Goal: Transaction & Acquisition: Subscribe to service/newsletter

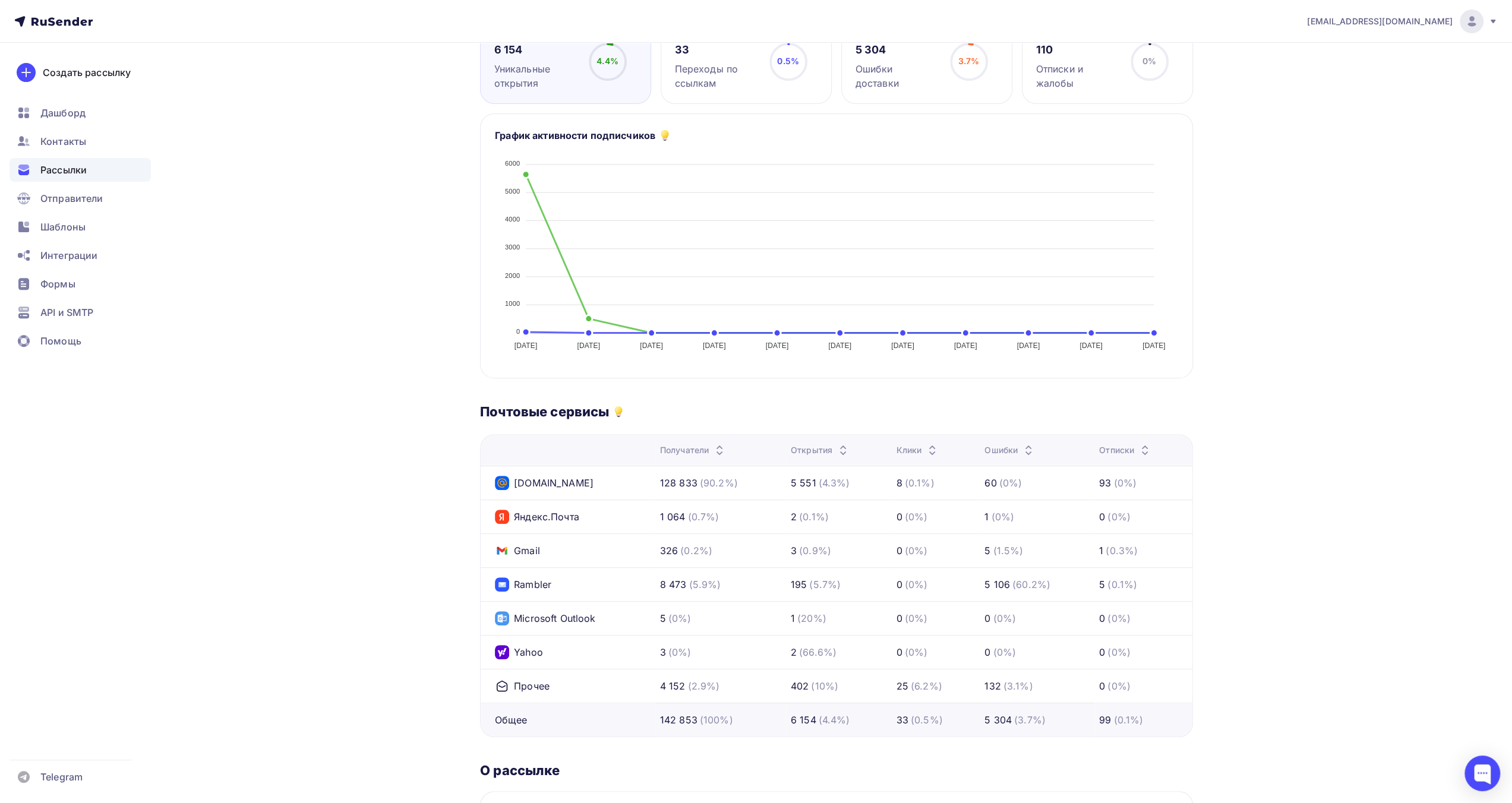
scroll to position [297, 0]
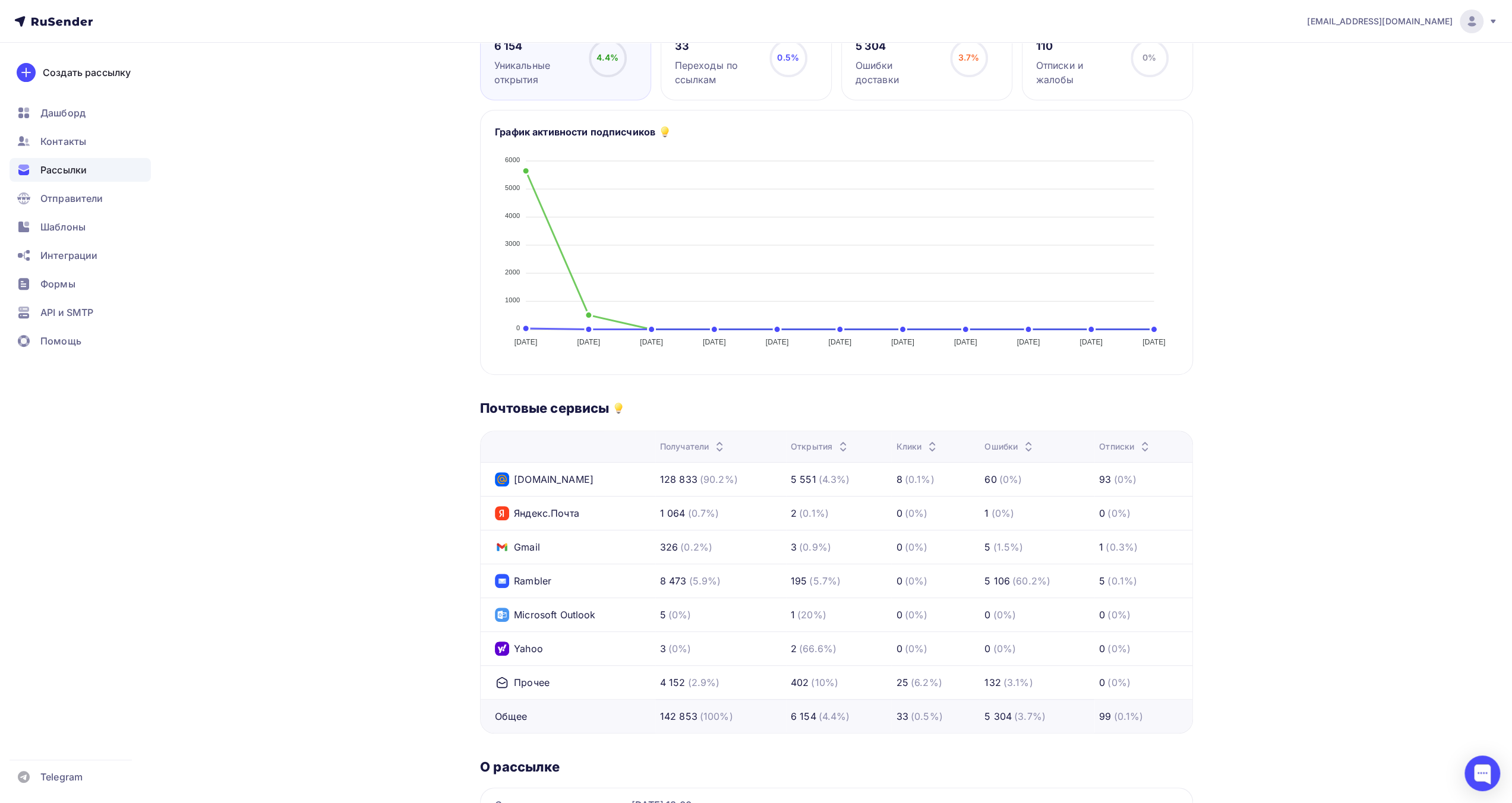
click at [741, 392] on div "Доставлено: 96.2% 137 549 из 142 853 писем 6 154 Уникальные открытия 4.4% 4.4% …" at bounding box center [836, 435] width 713 height 910
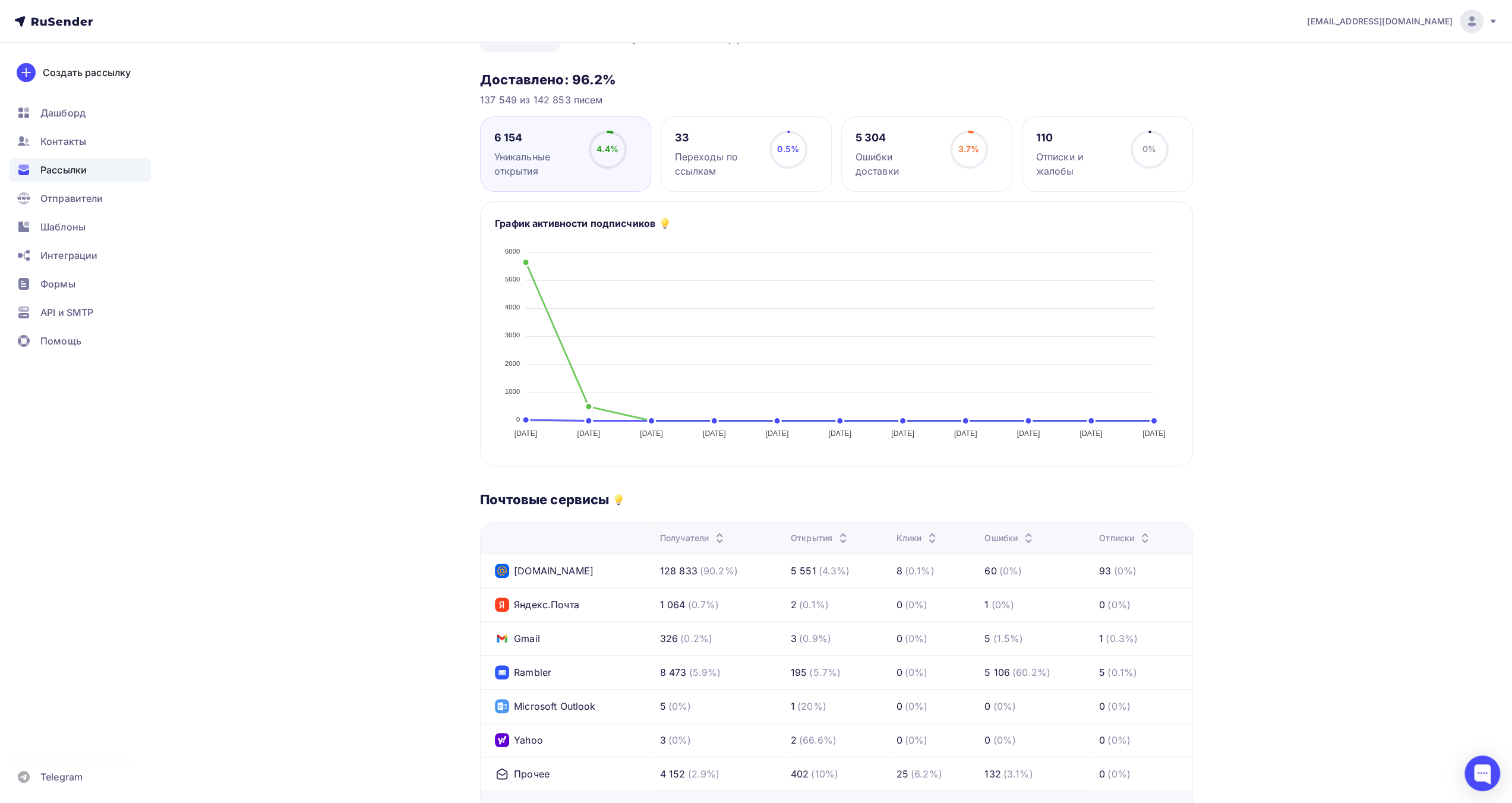
scroll to position [0, 0]
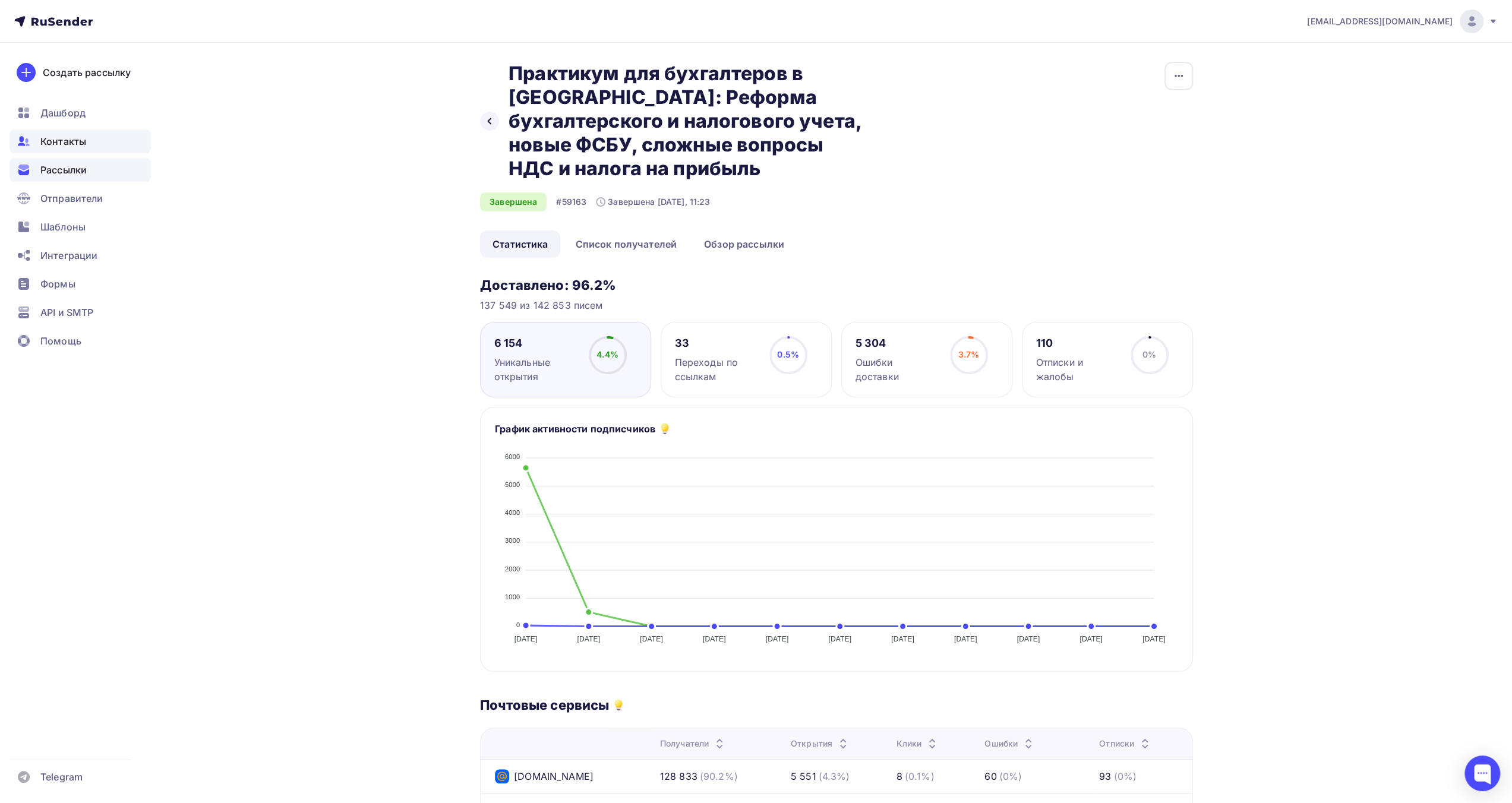
click at [71, 147] on span "Контакты" at bounding box center [63, 141] width 45 height 14
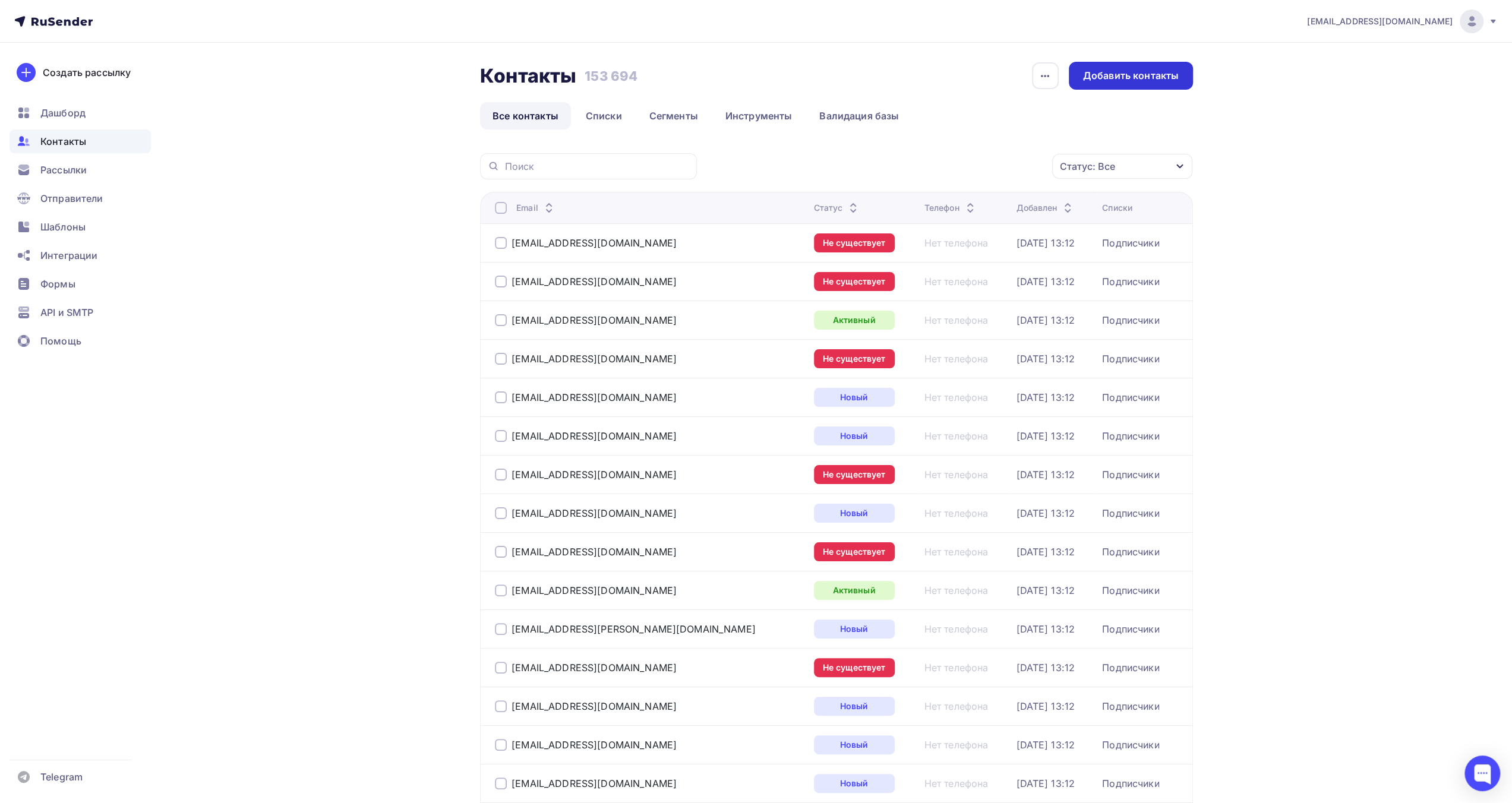
click at [1132, 78] on div "Добавить контакты" at bounding box center [1130, 75] width 95 height 13
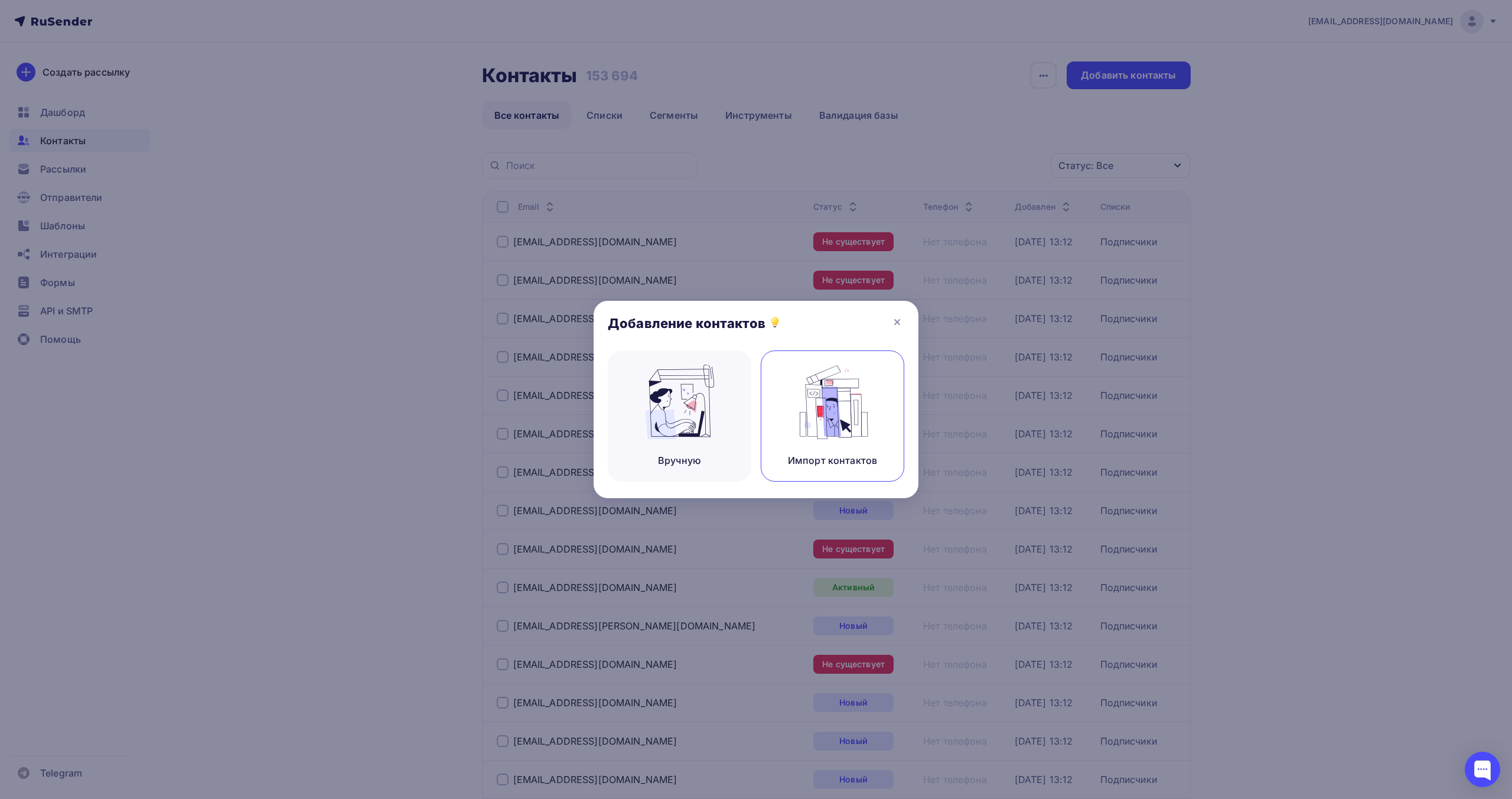
click at [858, 406] on img at bounding box center [832, 402] width 80 height 75
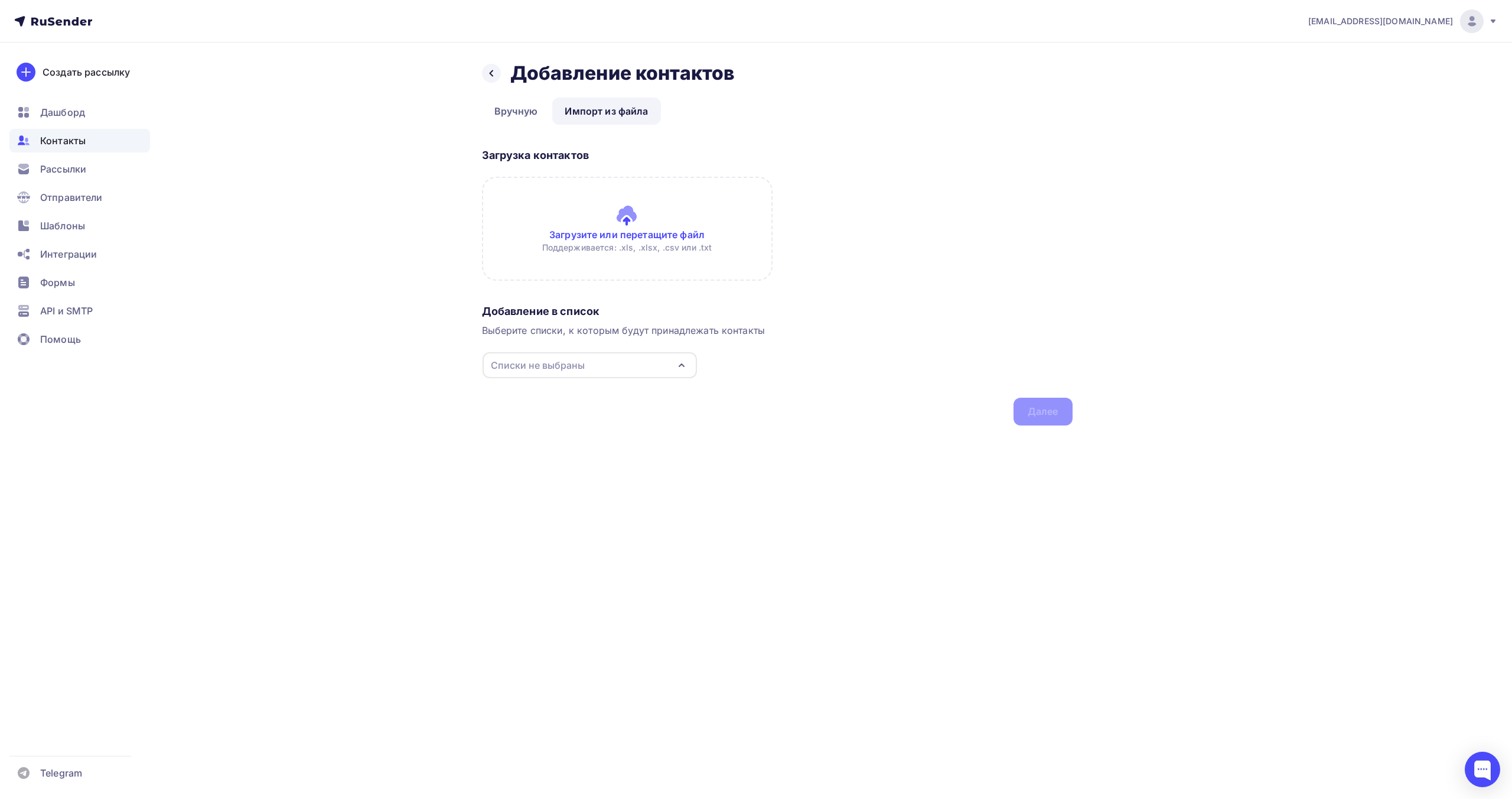
click at [612, 364] on div "Списки не выбраны" at bounding box center [590, 364] width 215 height 26
click at [549, 409] on div "Подписчики" at bounding box center [546, 410] width 59 height 14
click at [424, 405] on div "Назад Добавление контактов Добавление контактов Вручную Импорт из файла Импорт …" at bounding box center [756, 257] width 968 height 431
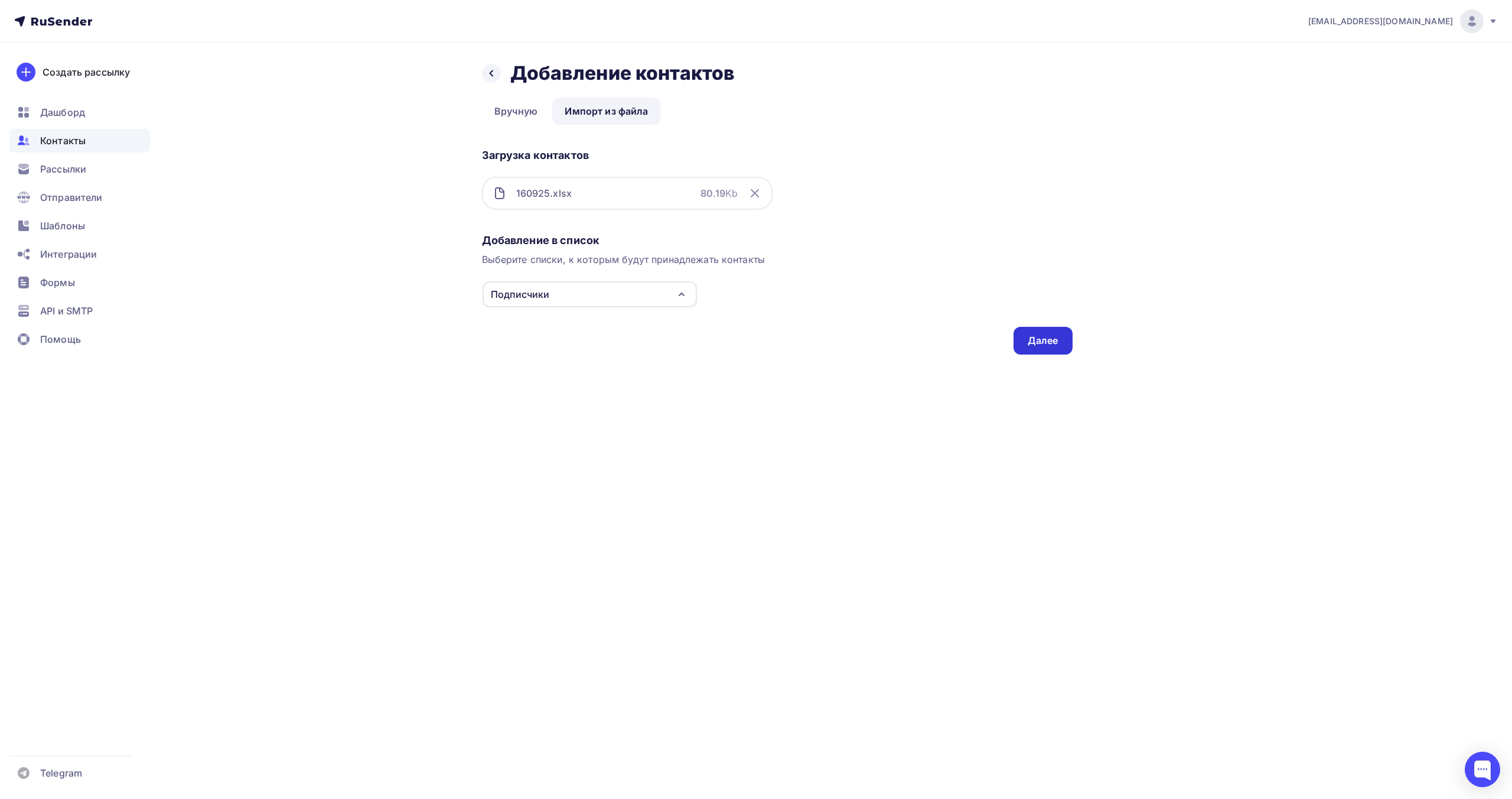
click at [1043, 337] on div "Далее" at bounding box center [1043, 341] width 31 height 13
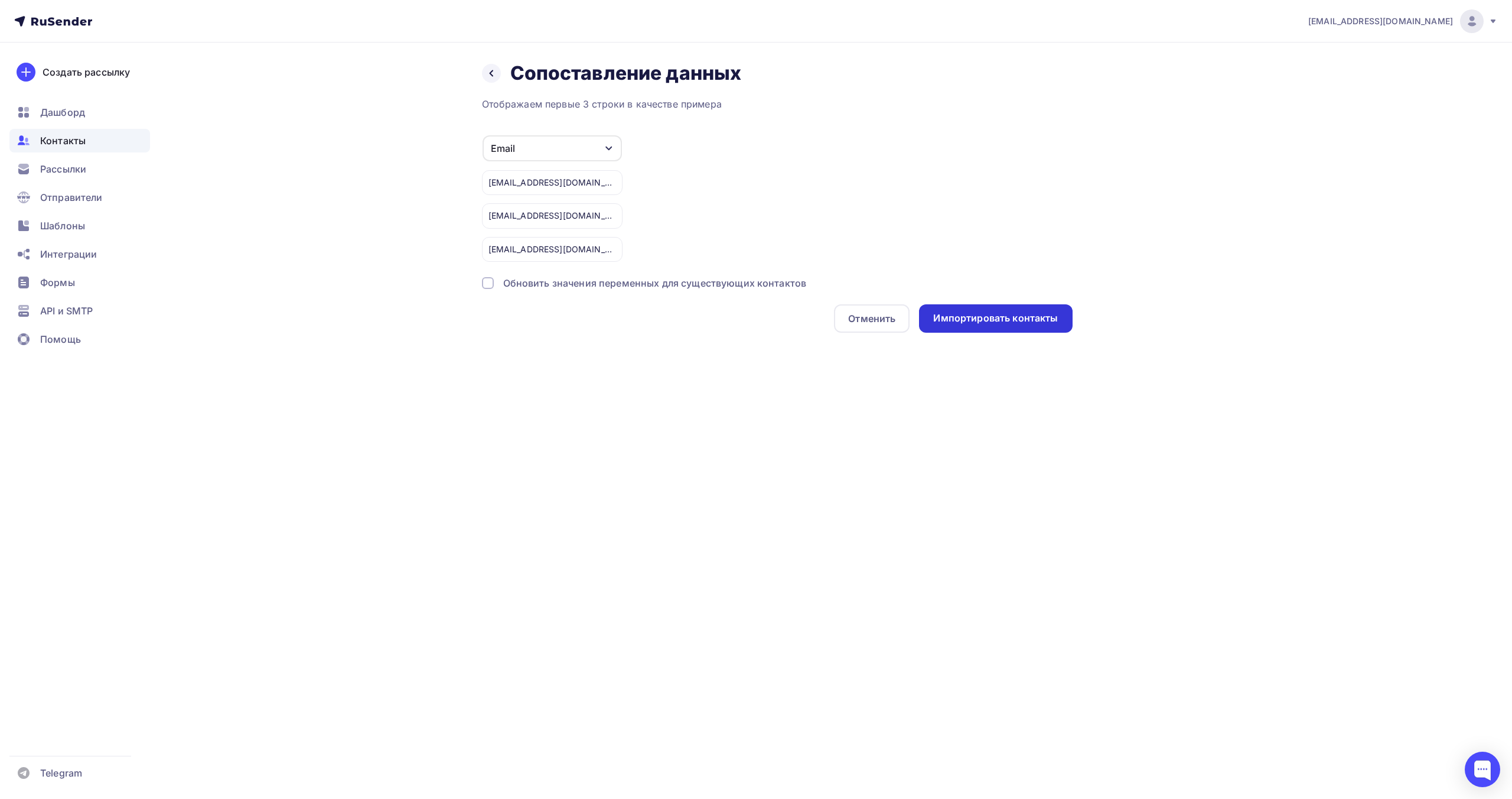
click at [999, 317] on div "Импортировать контакты" at bounding box center [995, 318] width 125 height 13
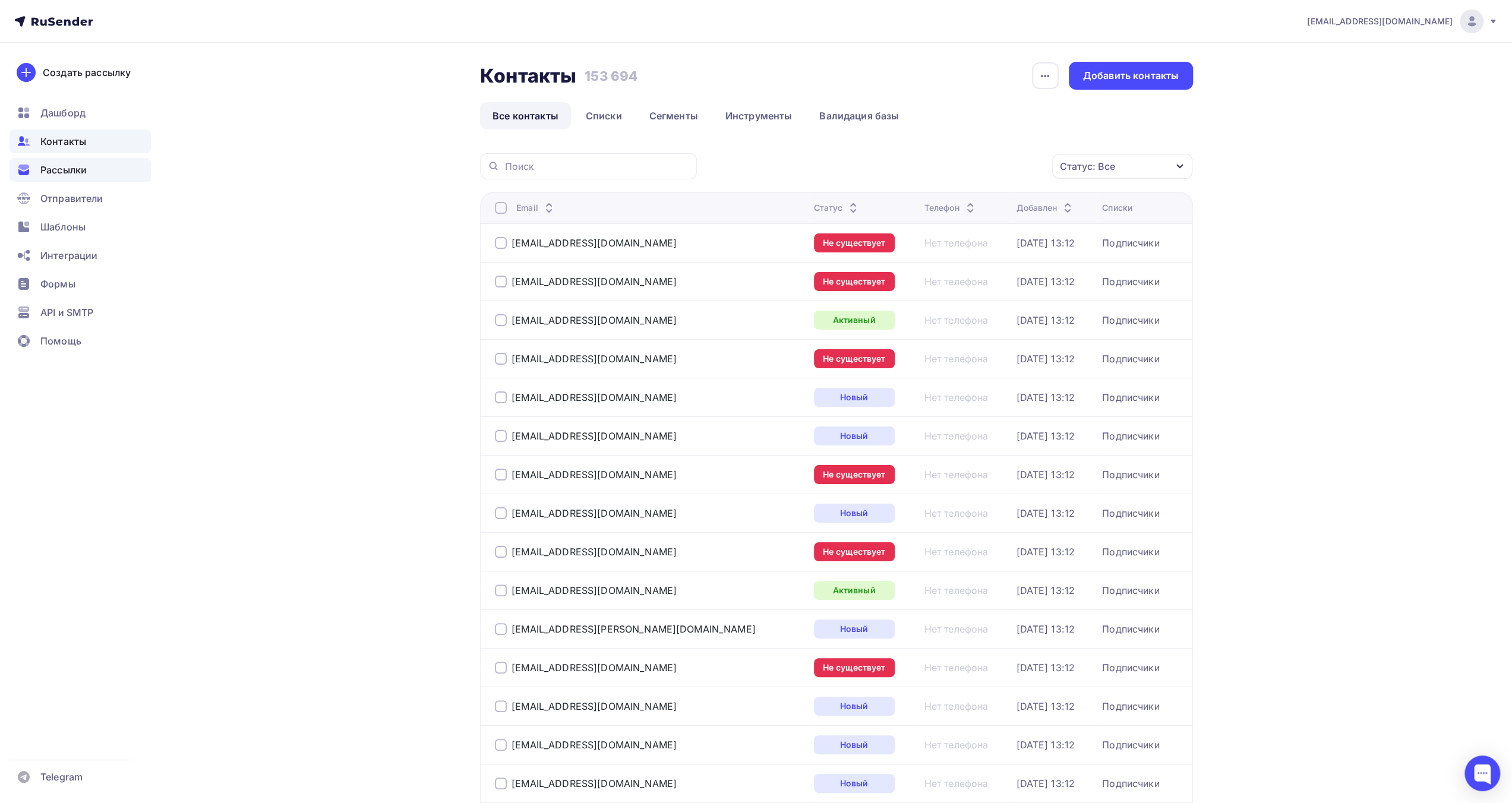
click at [80, 173] on span "Рассылки" at bounding box center [64, 170] width 46 height 14
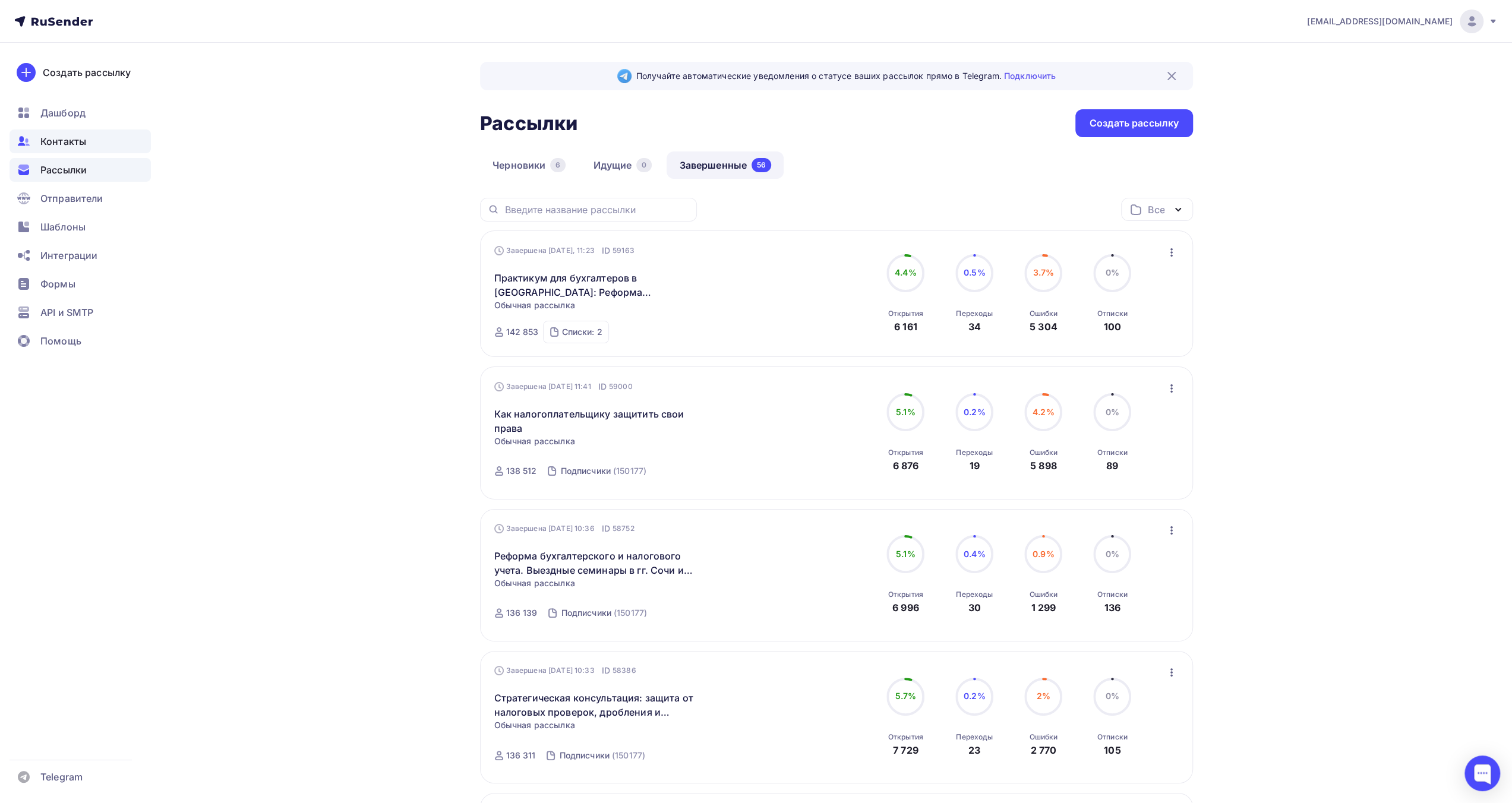
click at [80, 147] on span "Контакты" at bounding box center [63, 141] width 45 height 14
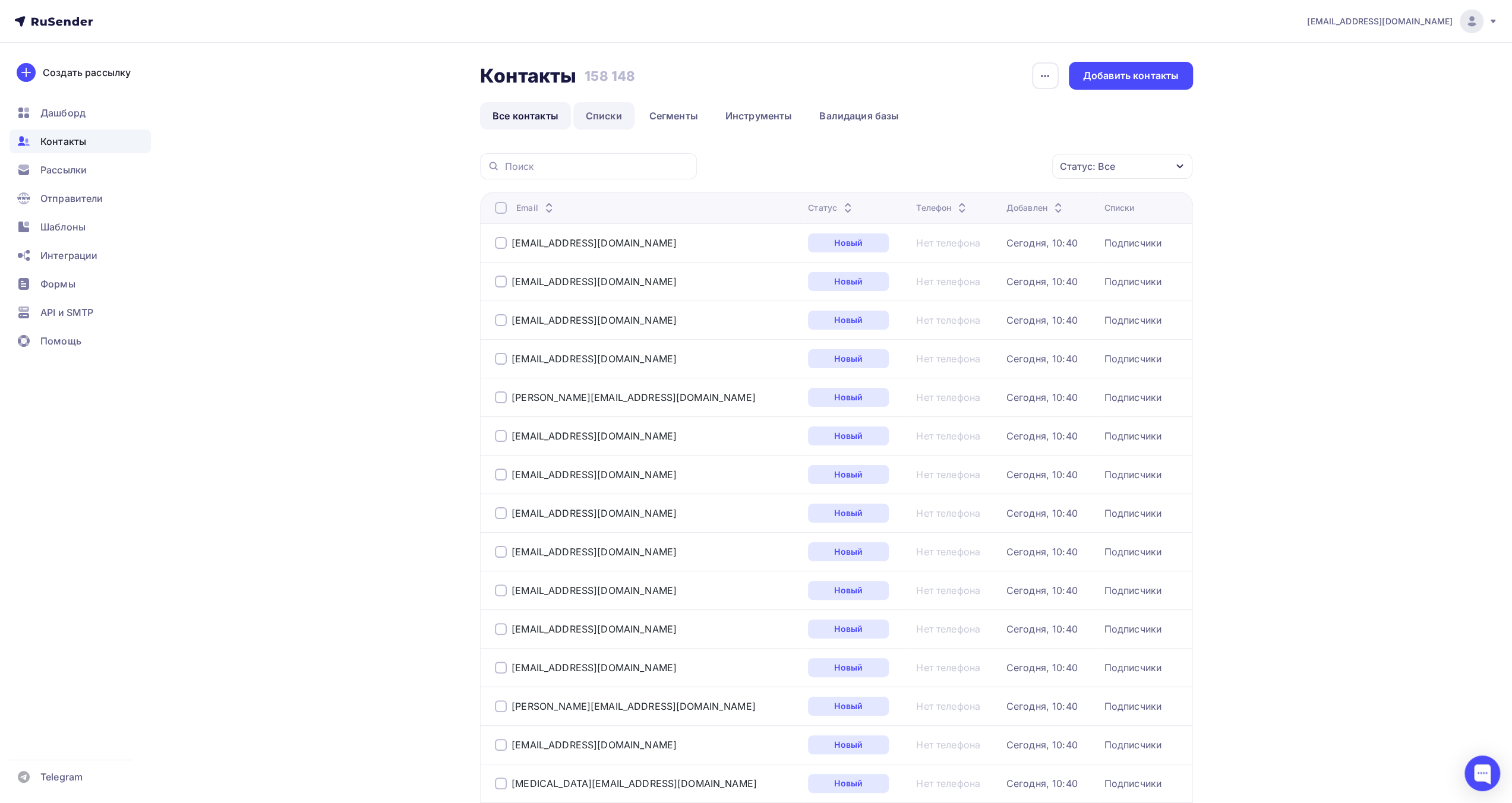
click at [603, 120] on link "Списки" at bounding box center [604, 116] width 61 height 27
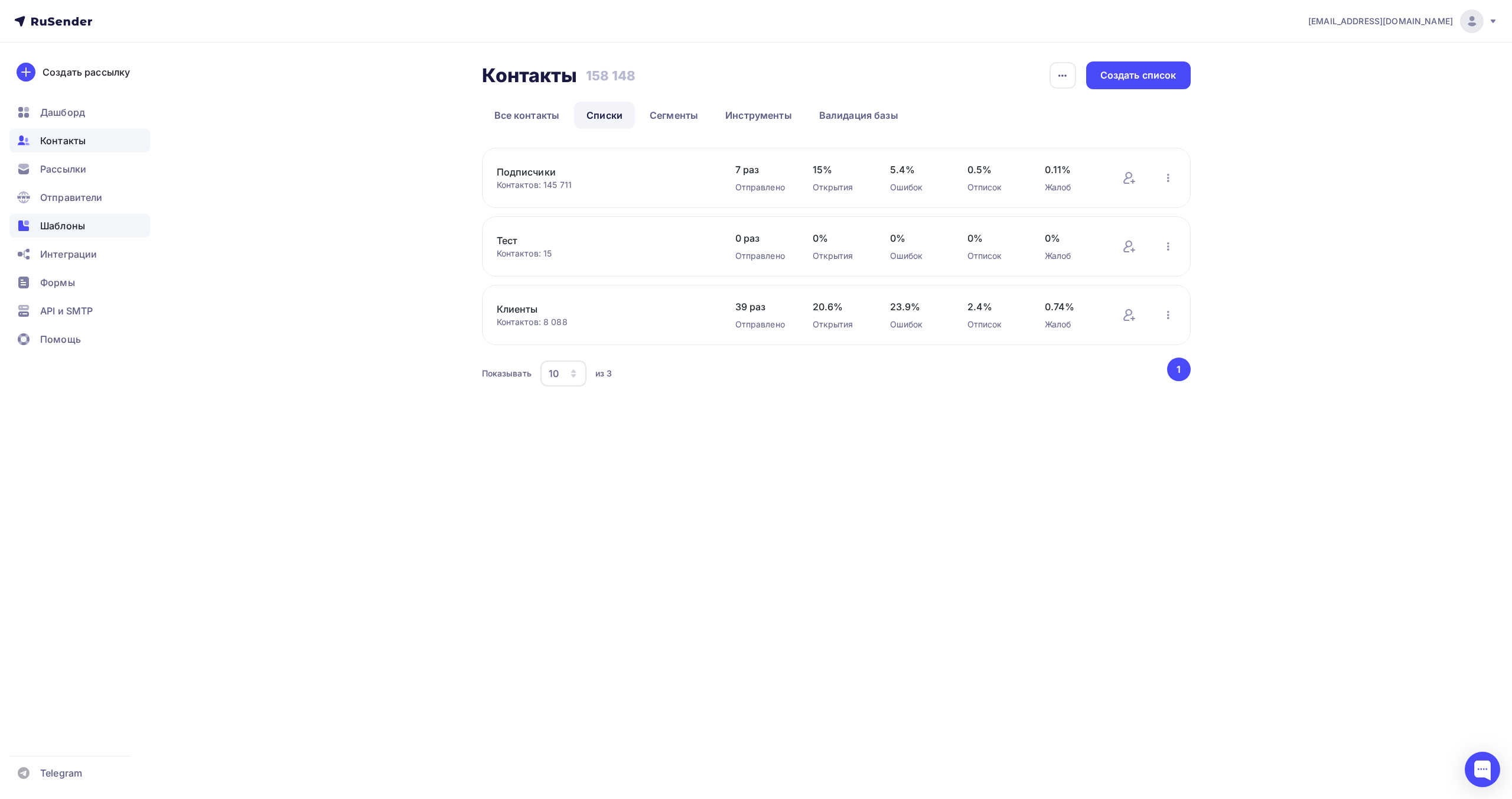
click at [83, 223] on span "Шаблоны" at bounding box center [62, 225] width 45 height 14
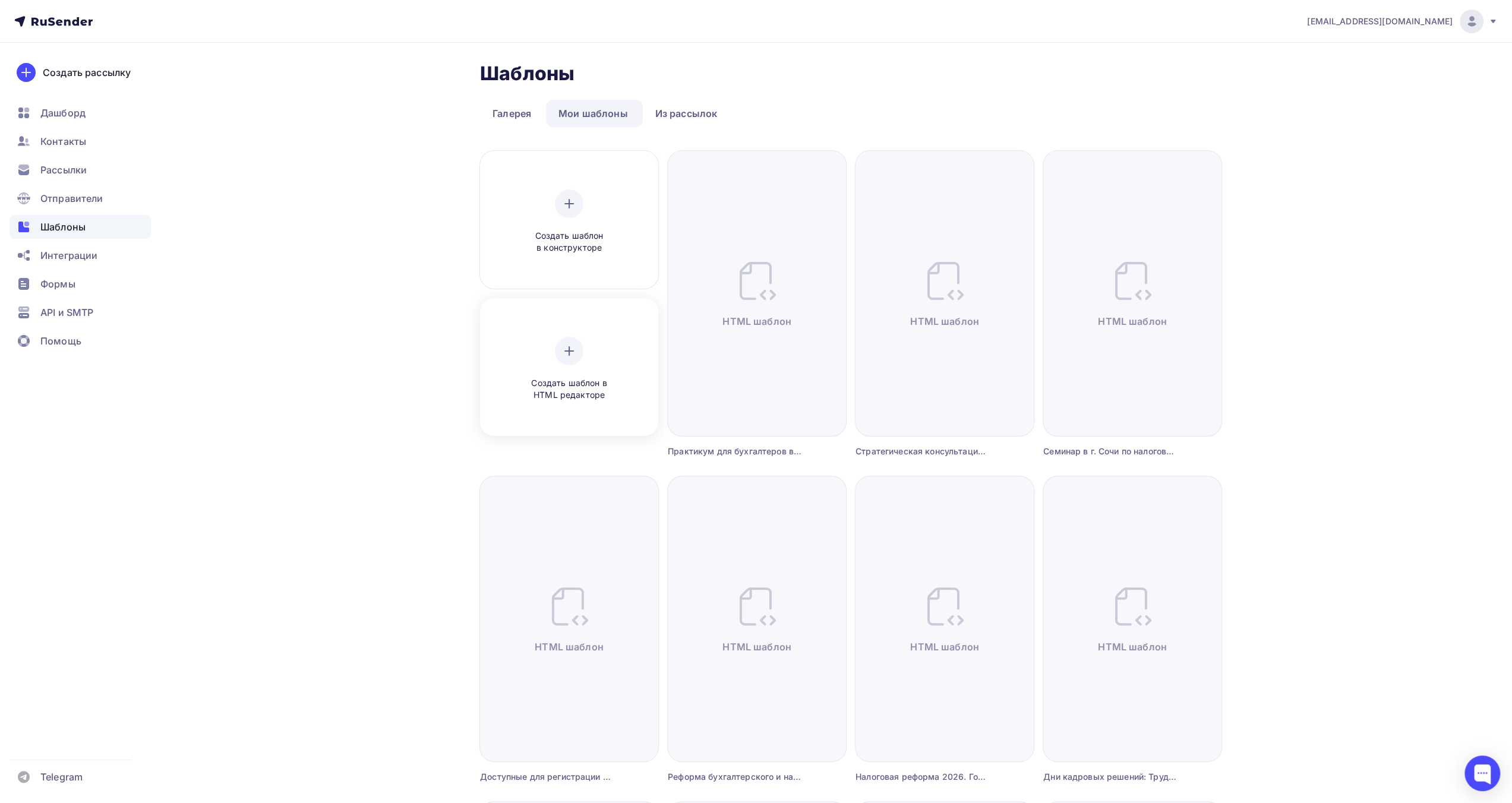
click at [584, 363] on div "Создать шаблон в HTML редакторе" at bounding box center [569, 368] width 113 height 65
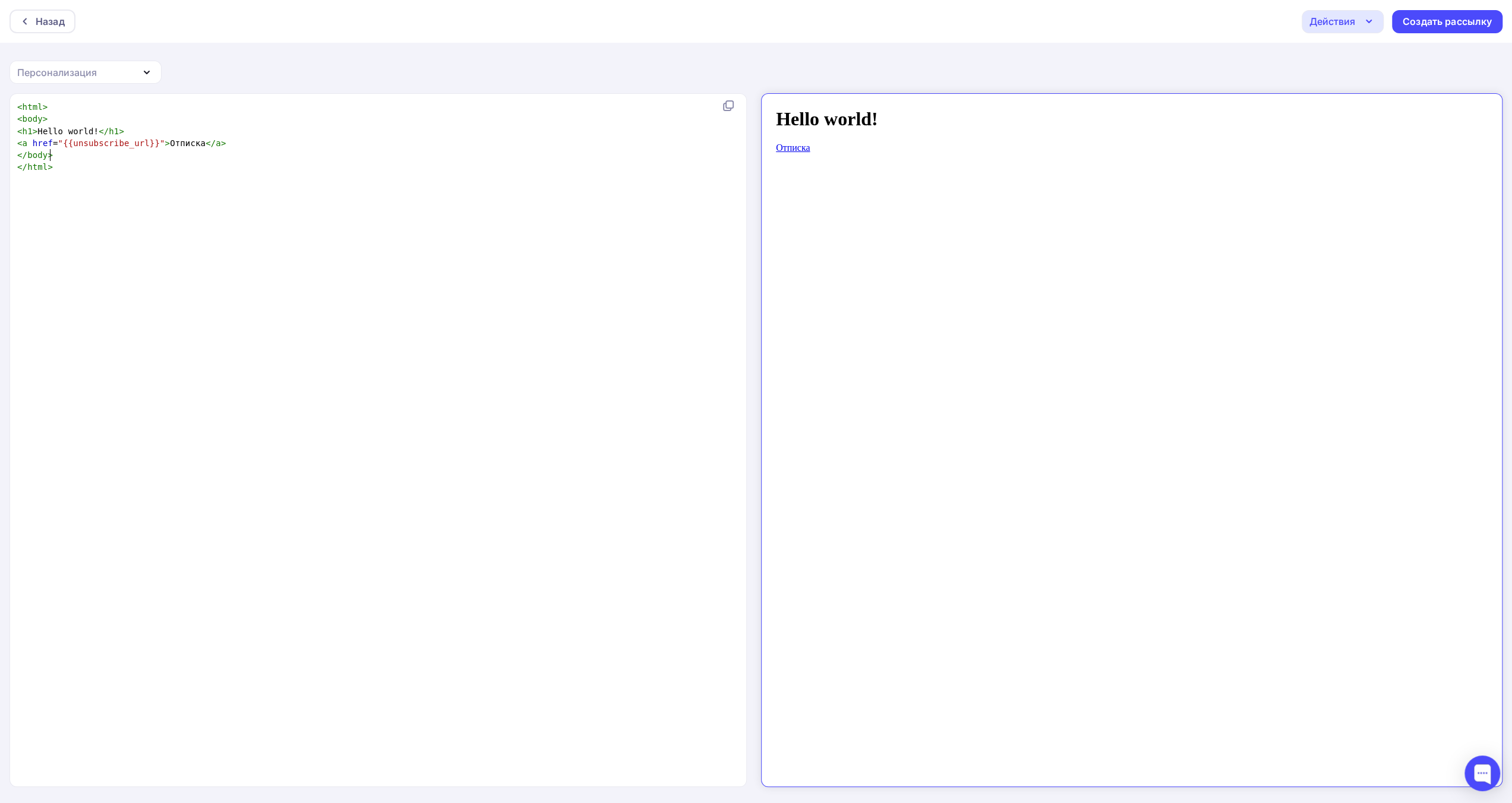
scroll to position [4, 0]
click at [470, 160] on pre "</ body >" at bounding box center [375, 155] width 722 height 12
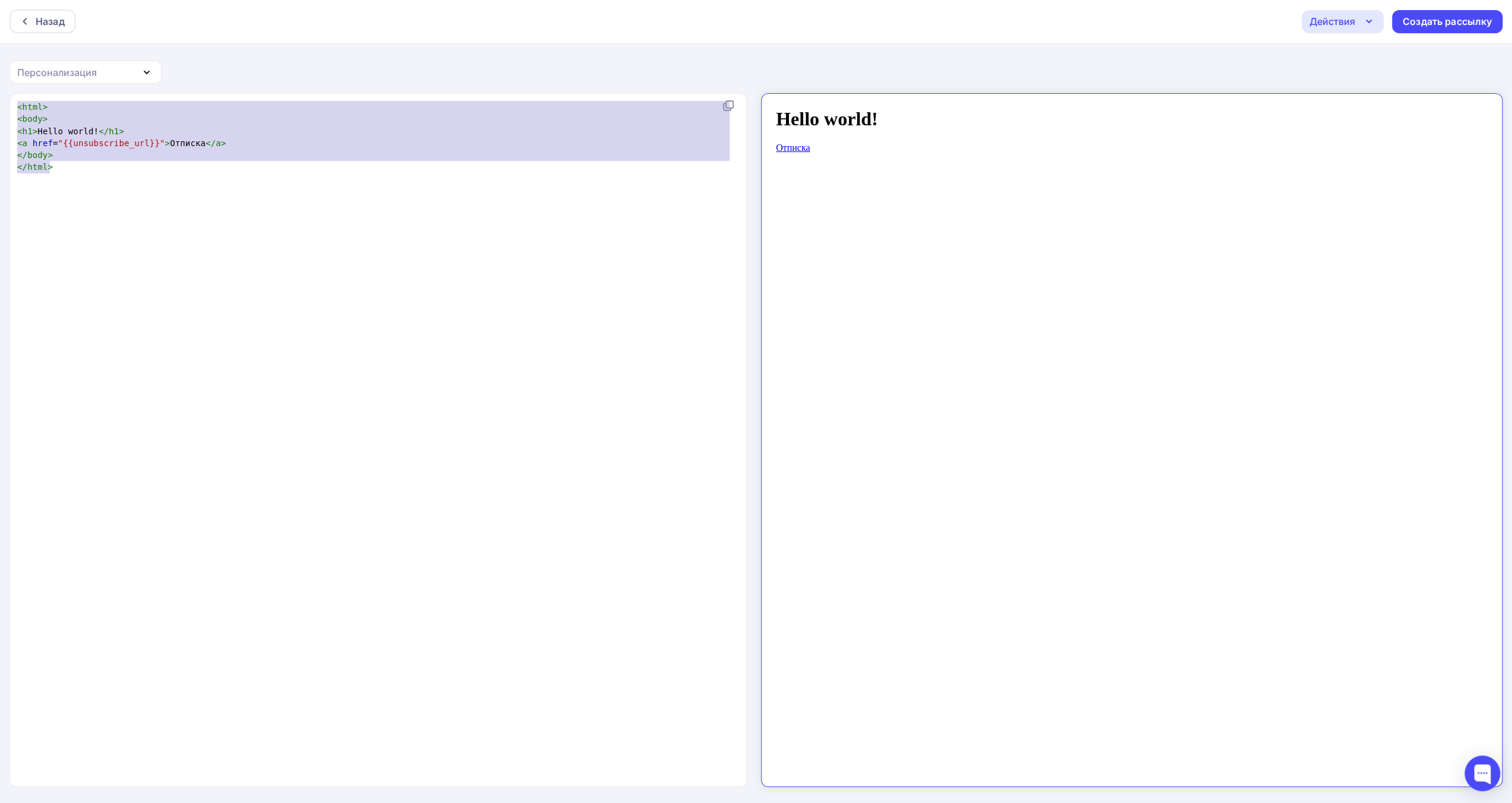
type textarea "<html> <body> <h1>Hello world!</h1> <a href="{{unsubscribe_url}}">Отписка</a> <…"
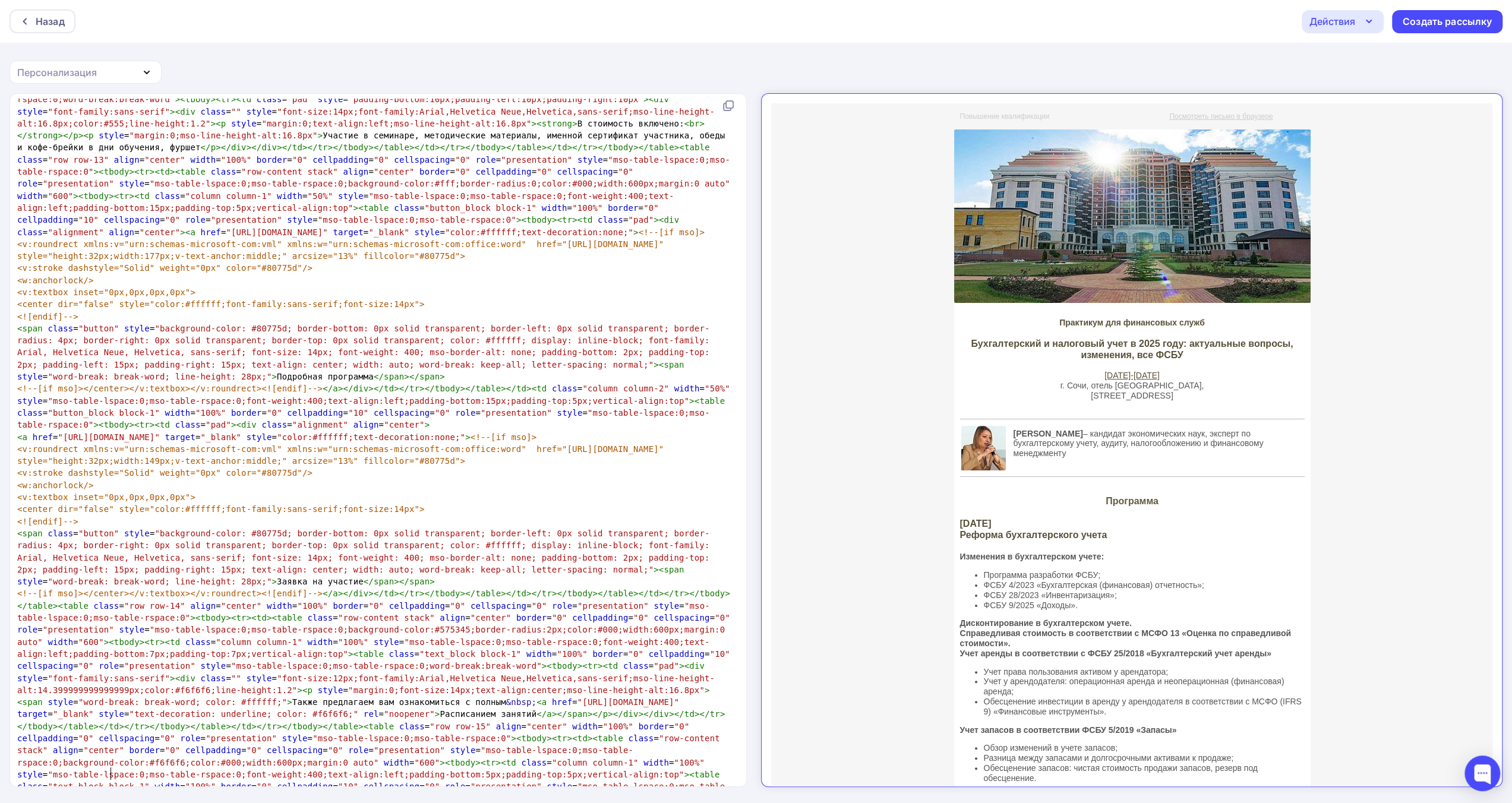
click at [1326, 21] on div "Действия" at bounding box center [1332, 21] width 45 height 14
click at [1350, 88] on div "Сохранить в Мои шаблоны" at bounding box center [1403, 90] width 130 height 14
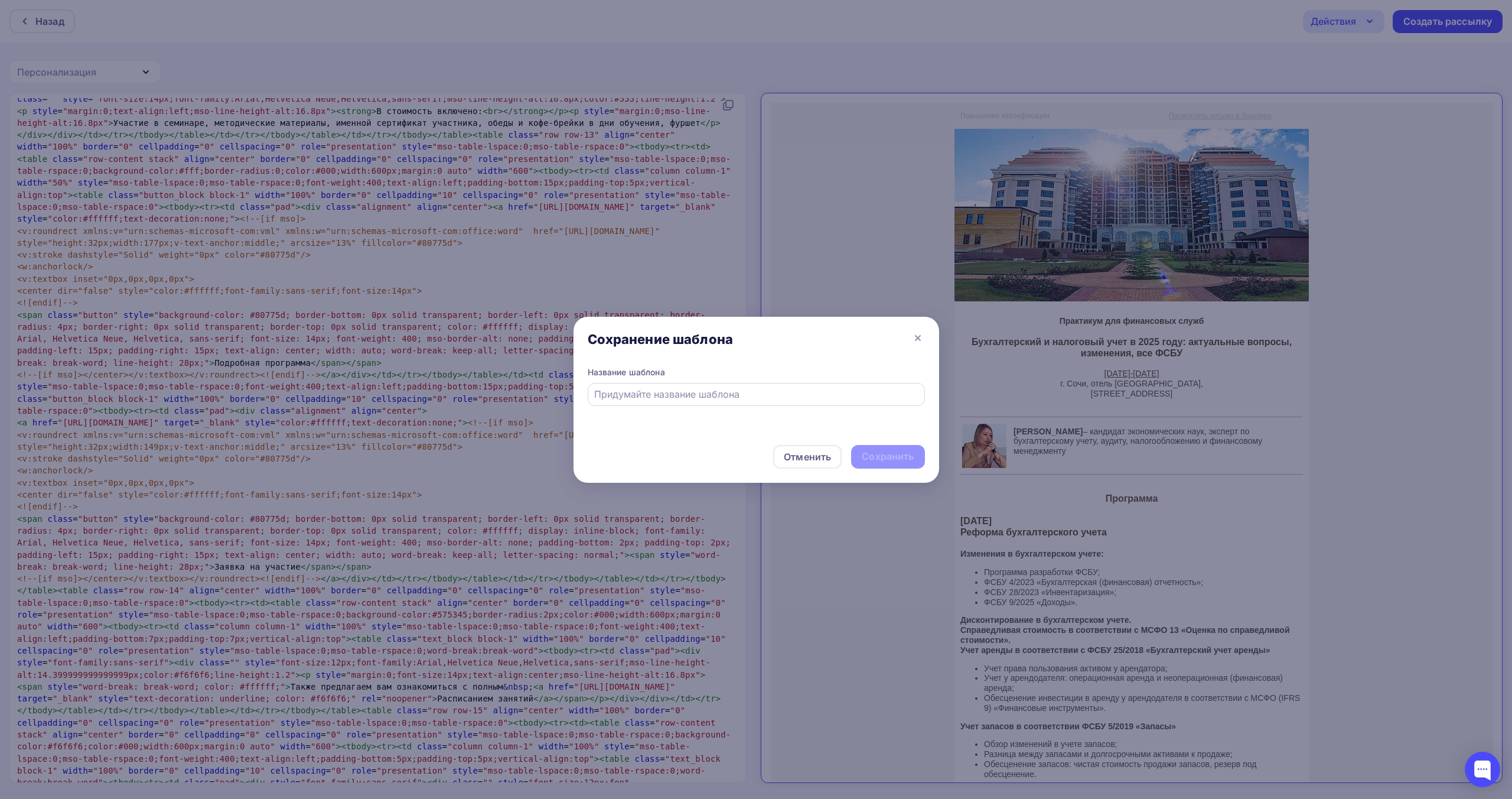
click at [769, 393] on input "text" at bounding box center [756, 394] width 324 height 14
paste input "Бухгалтерский и налоговый учет в 2025 году: актуальные вопросы, изменения, все …"
type input "Бухгалтерский и налоговый учет в 2025 году: актуальные вопросы, изменения, все …"
click at [879, 455] on div "Сохранить" at bounding box center [888, 457] width 52 height 13
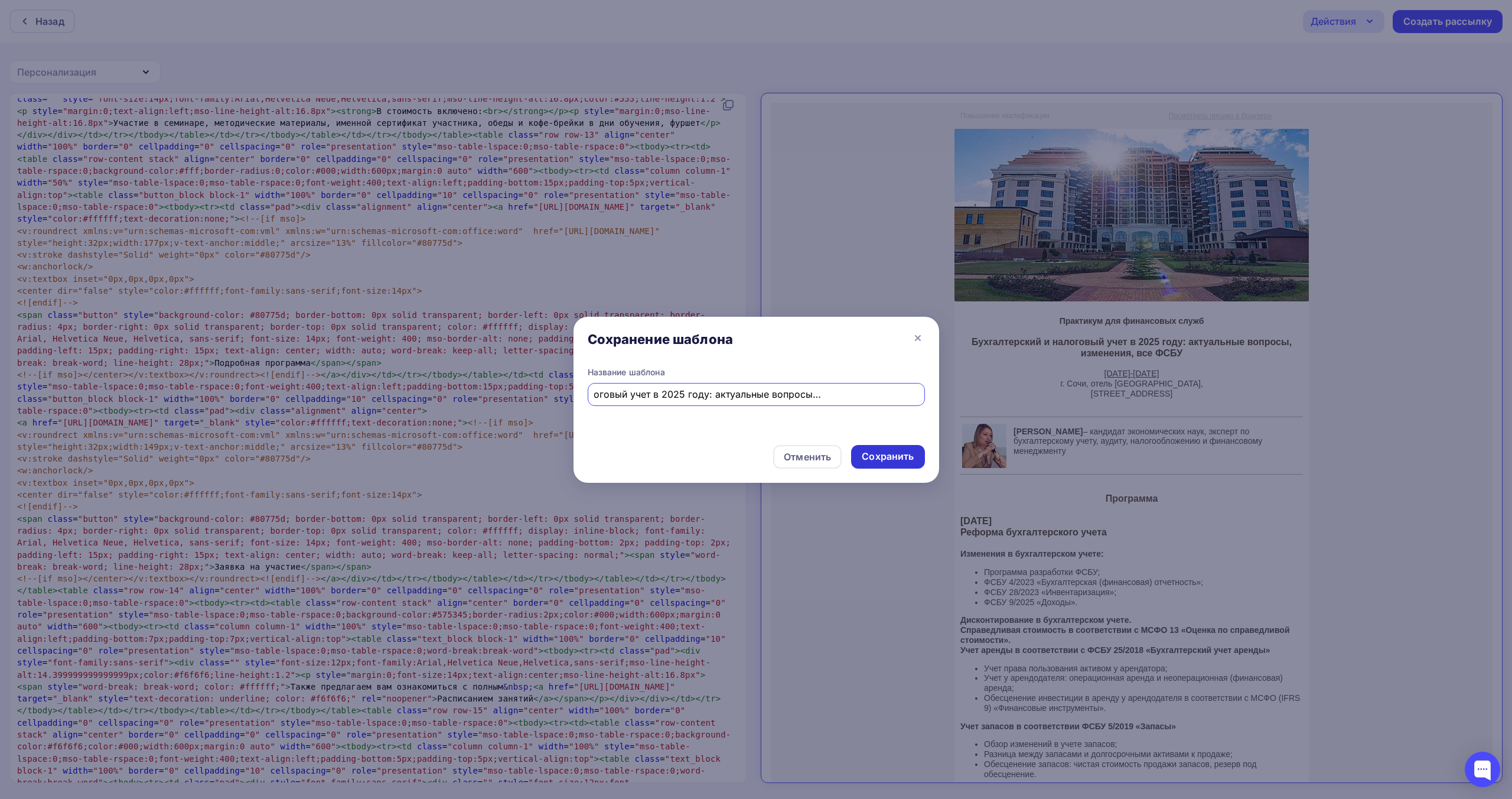
scroll to position [0, 0]
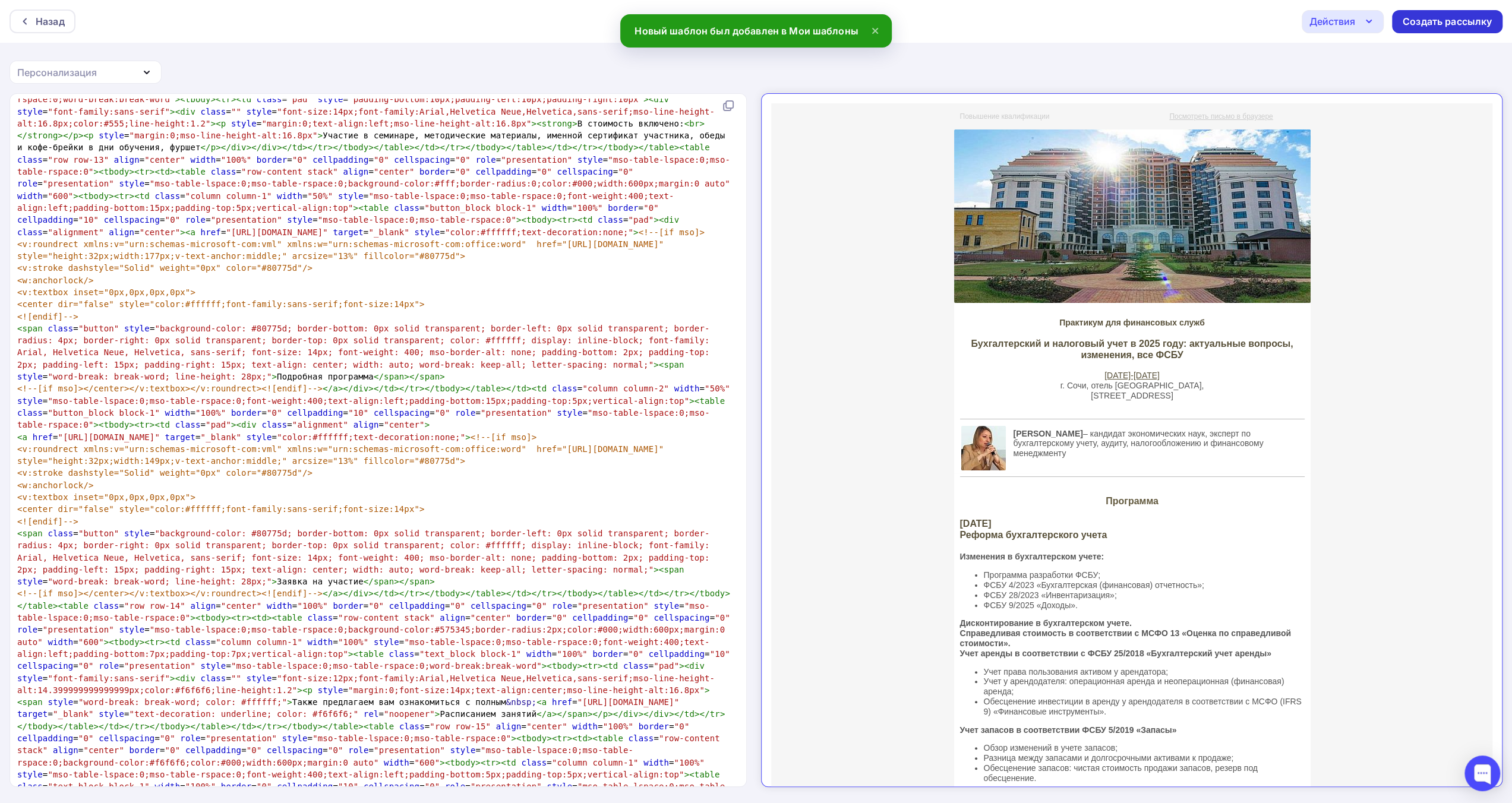
click at [1448, 27] on div "Создать рассылку" at bounding box center [1447, 21] width 89 height 13
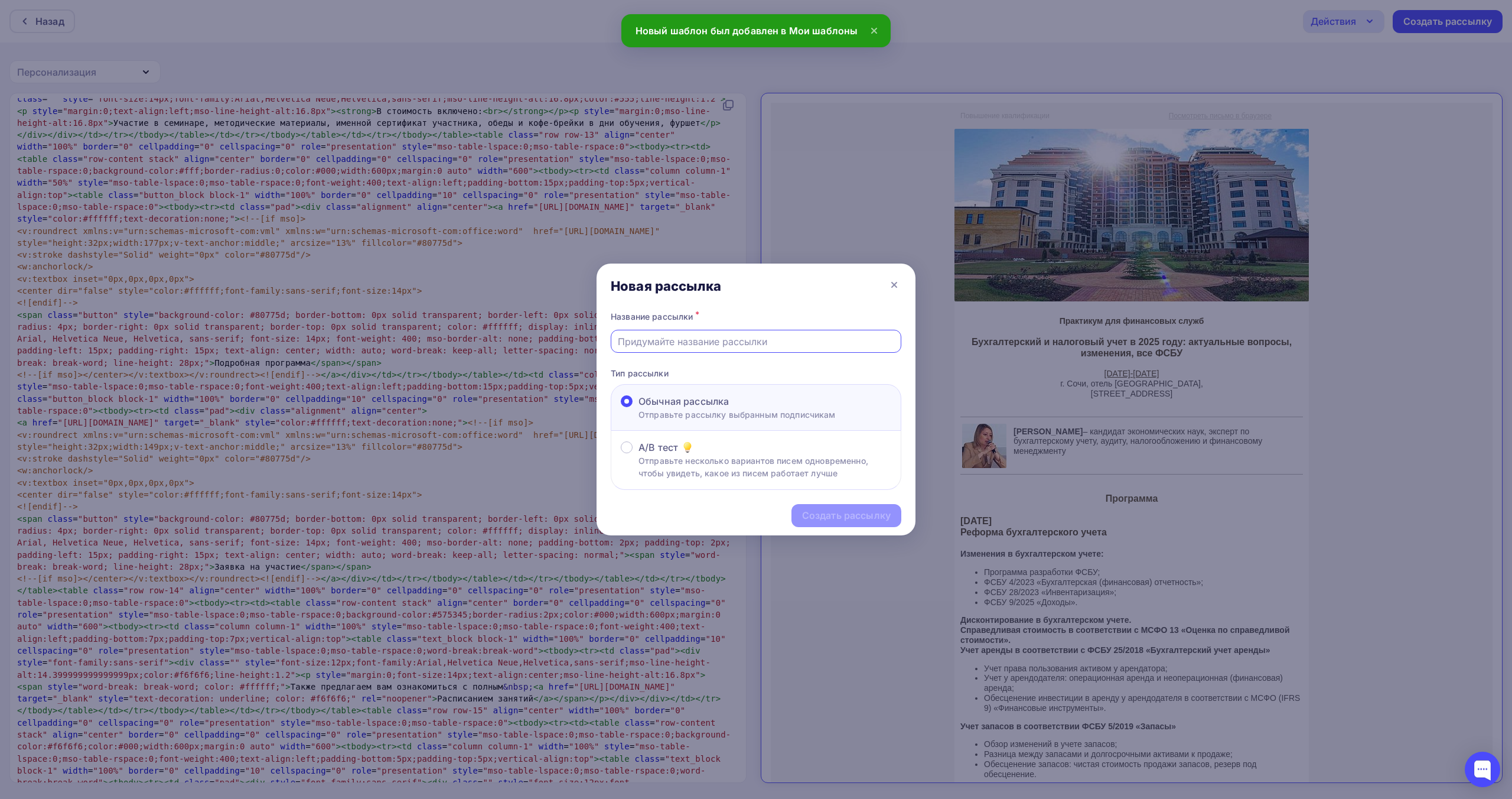
click at [833, 340] on input "text" at bounding box center [756, 341] width 277 height 14
paste input "Бухгалтерский и налоговый учет в 2025 году: актуальные вопросы, изменения, все …"
type input "Бухгалтерский и налоговый учет в 2025 году: актуальные вопросы, изменения, все …"
click at [833, 515] on div "Создать рассылку" at bounding box center [847, 515] width 88 height 13
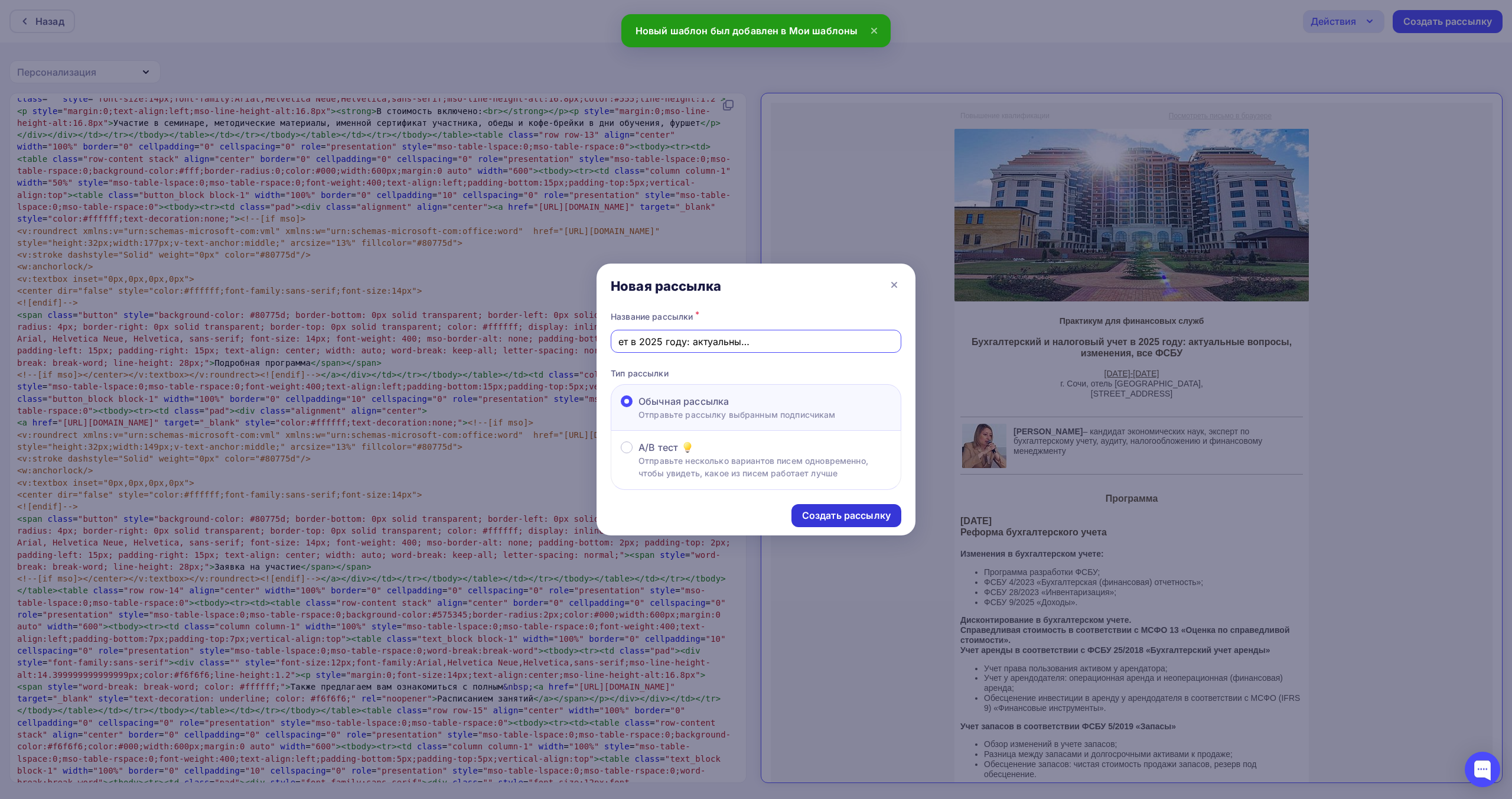
scroll to position [0, 0]
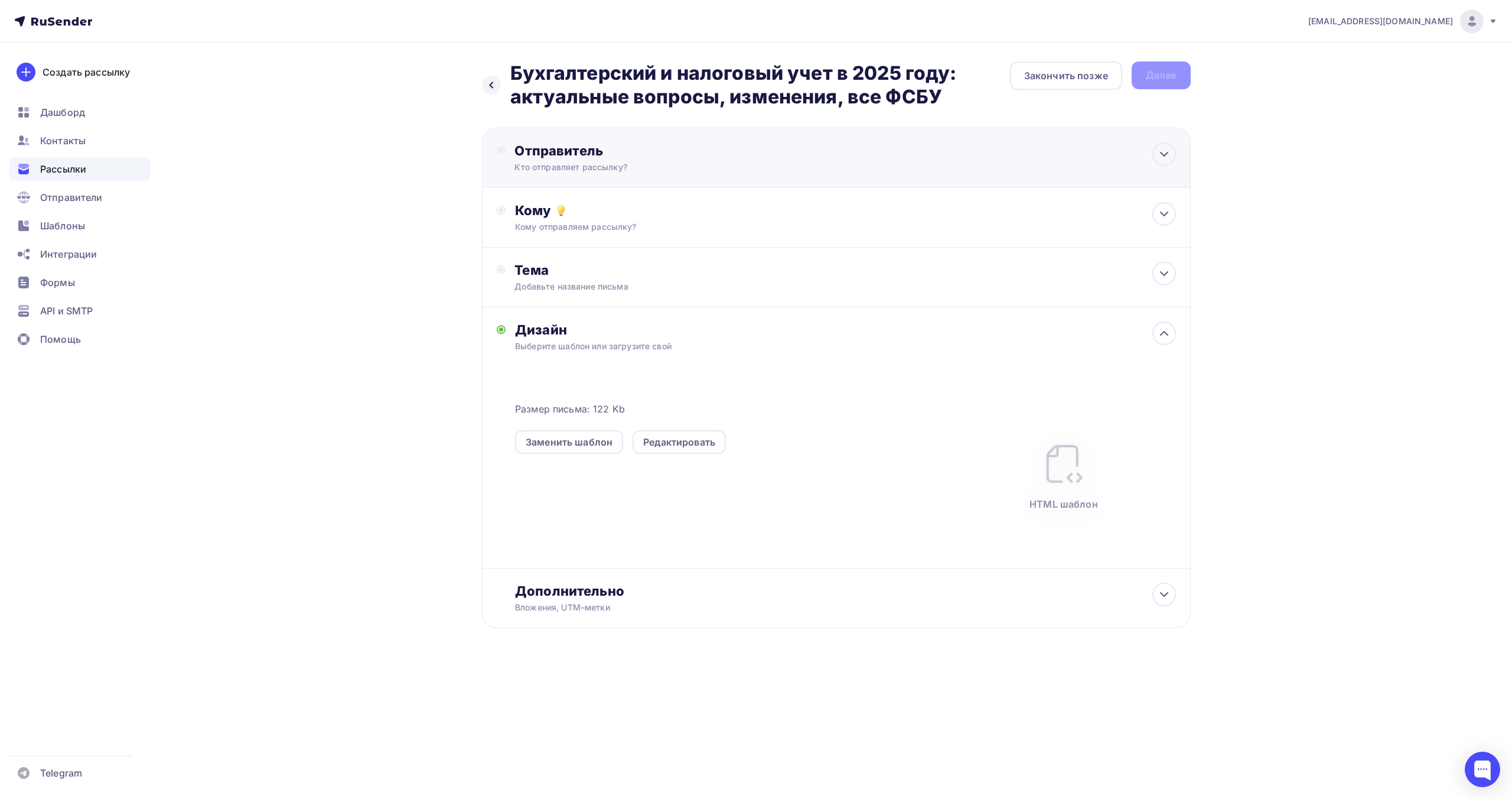
click at [625, 157] on div "Отправитель" at bounding box center [642, 150] width 256 height 16
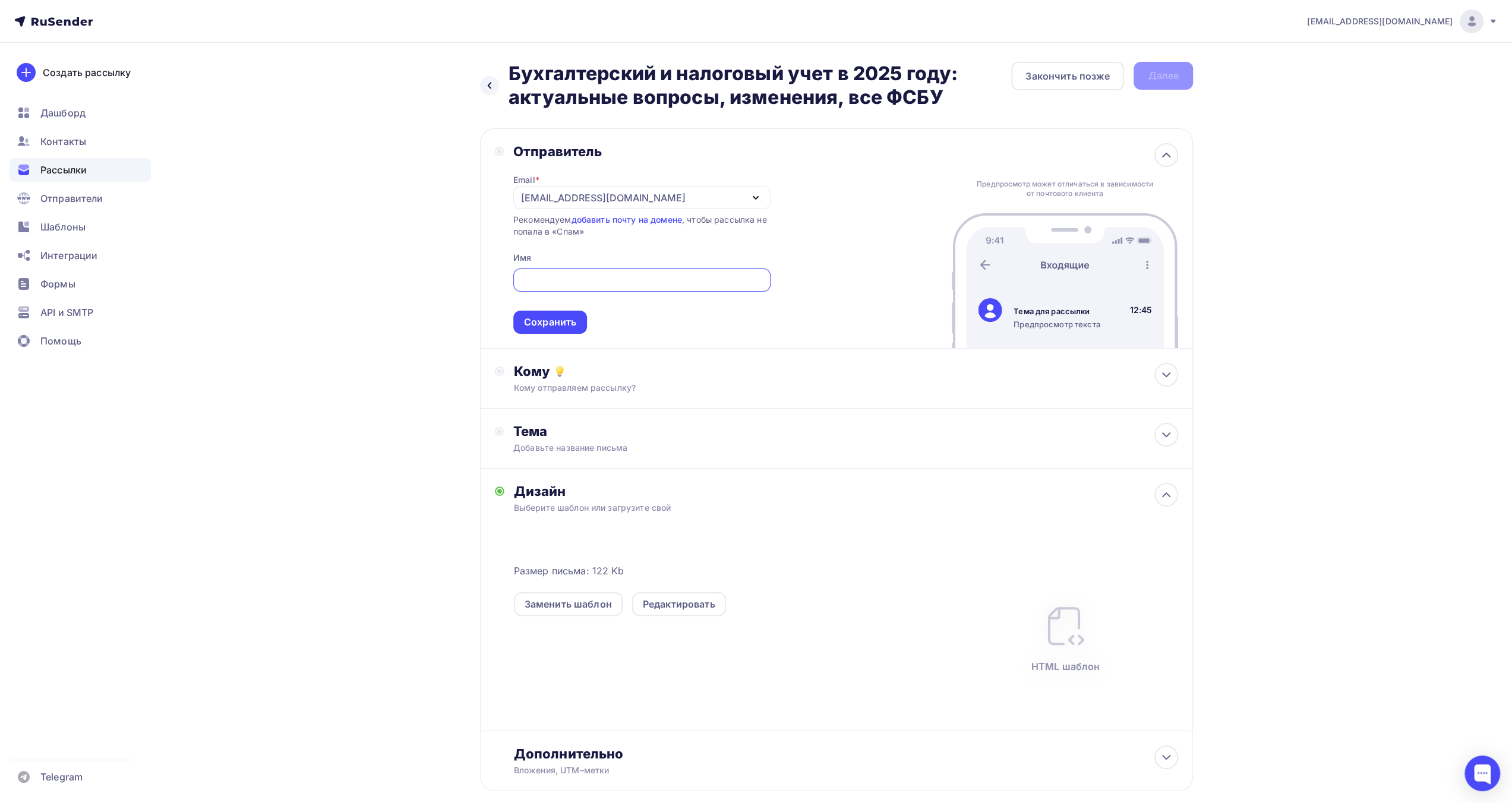
click at [620, 194] on div "[EMAIL_ADDRESS][DOMAIN_NAME]" at bounding box center [641, 198] width 257 height 23
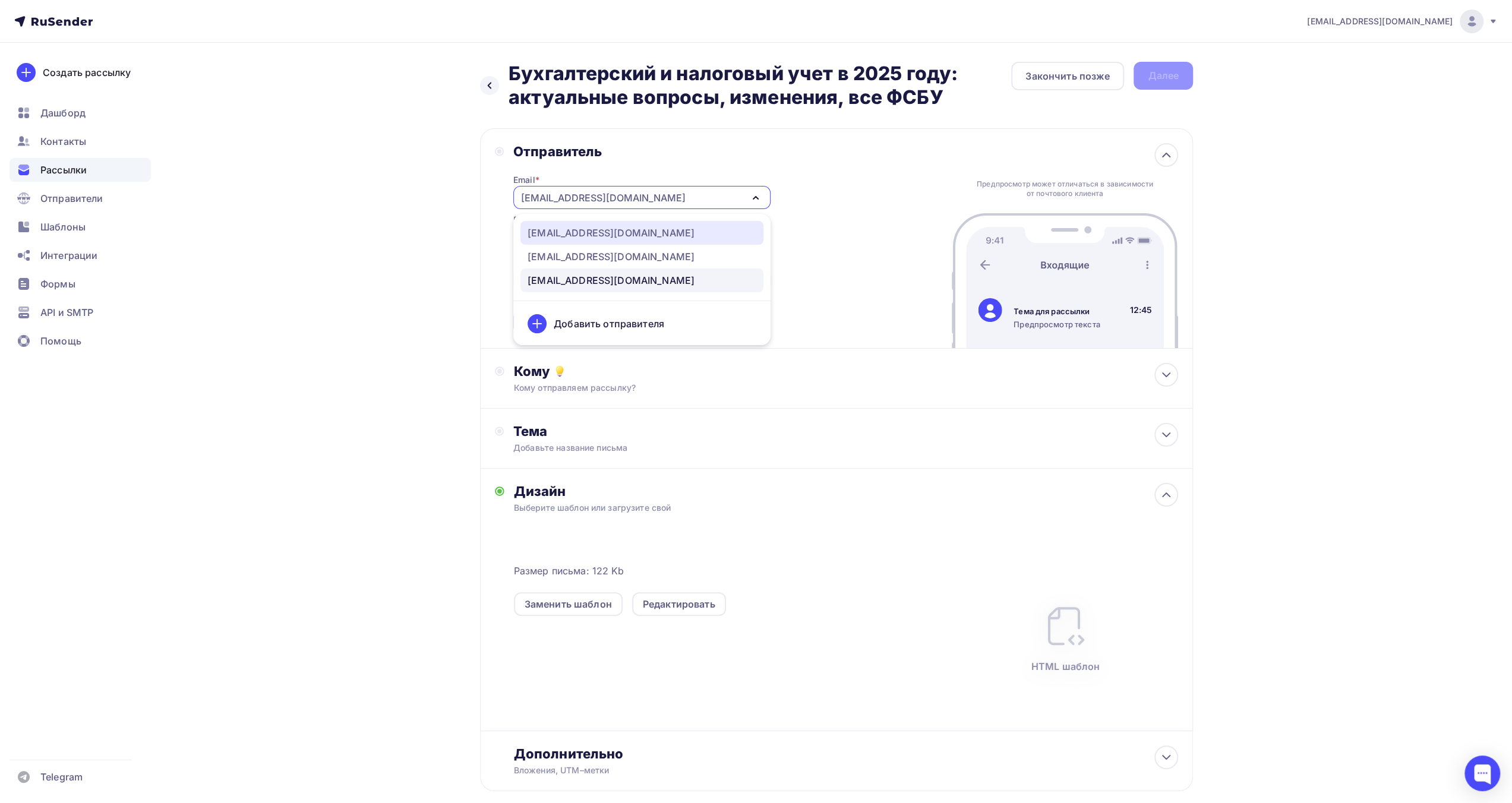
click at [610, 235] on div "[EMAIL_ADDRESS][DOMAIN_NAME]" at bounding box center [641, 232] width 229 height 14
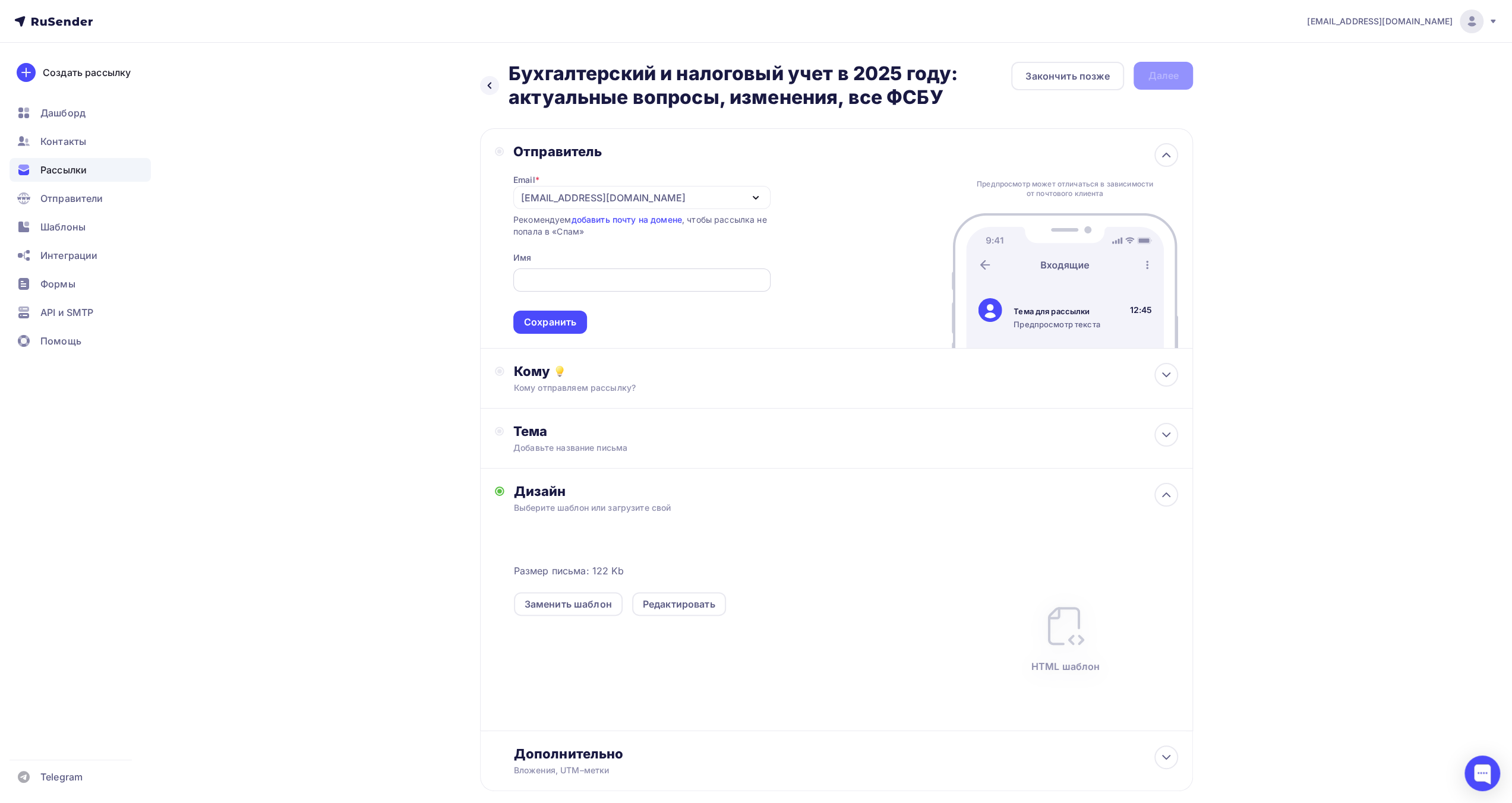
click at [595, 289] on div at bounding box center [641, 280] width 257 height 23
drag, startPoint x: 606, startPoint y: 281, endPoint x: 607, endPoint y: 288, distance: 7.1
click at [606, 281] on input "text" at bounding box center [641, 280] width 244 height 14
type input "ЕЦПК"
click at [532, 319] on div "Сохранить" at bounding box center [550, 322] width 52 height 13
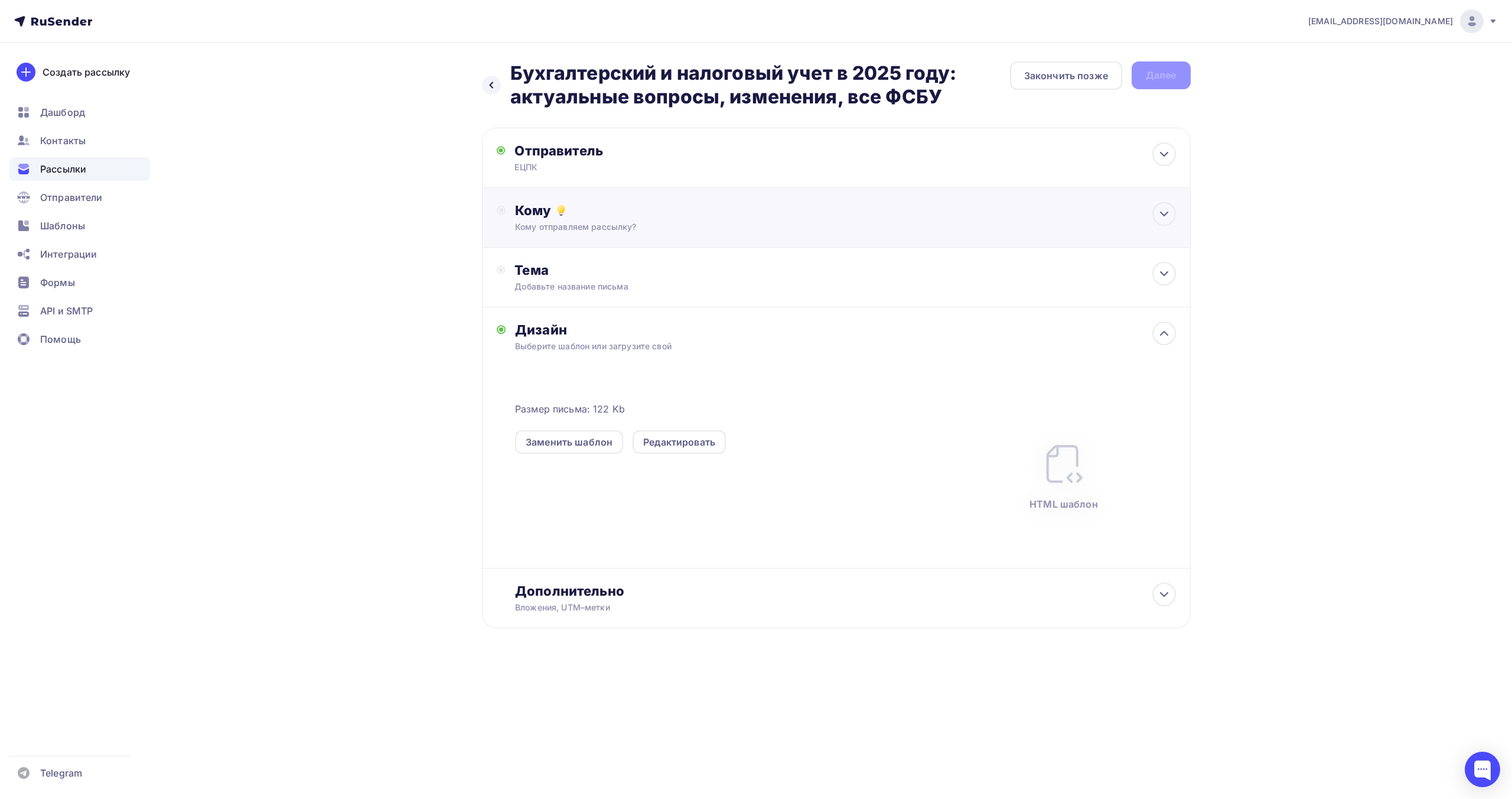
click at [651, 232] on div "Кому отправляем рассылку?" at bounding box center [812, 226] width 594 height 12
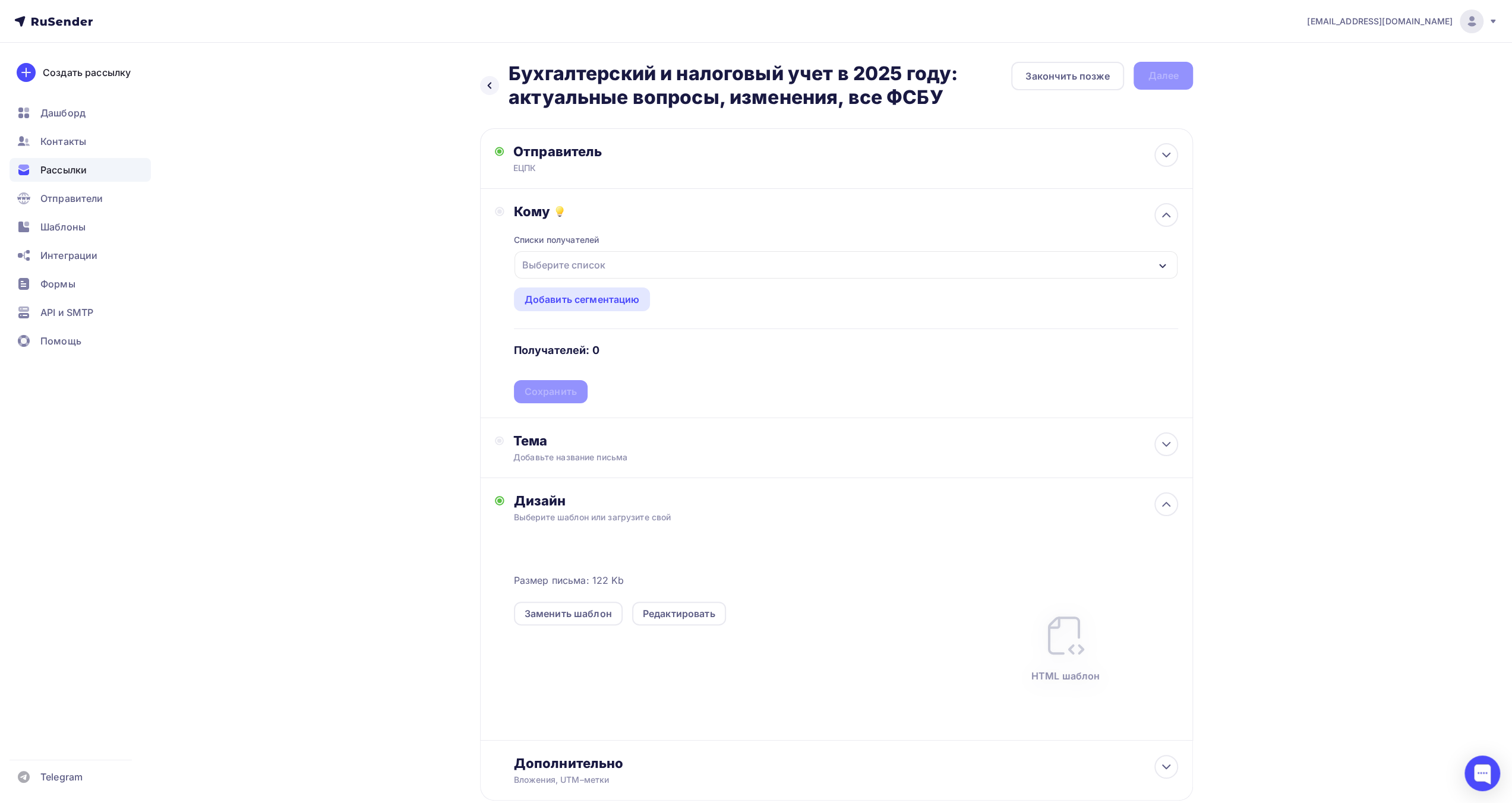
click at [661, 267] on div "Выберите список" at bounding box center [847, 265] width 663 height 27
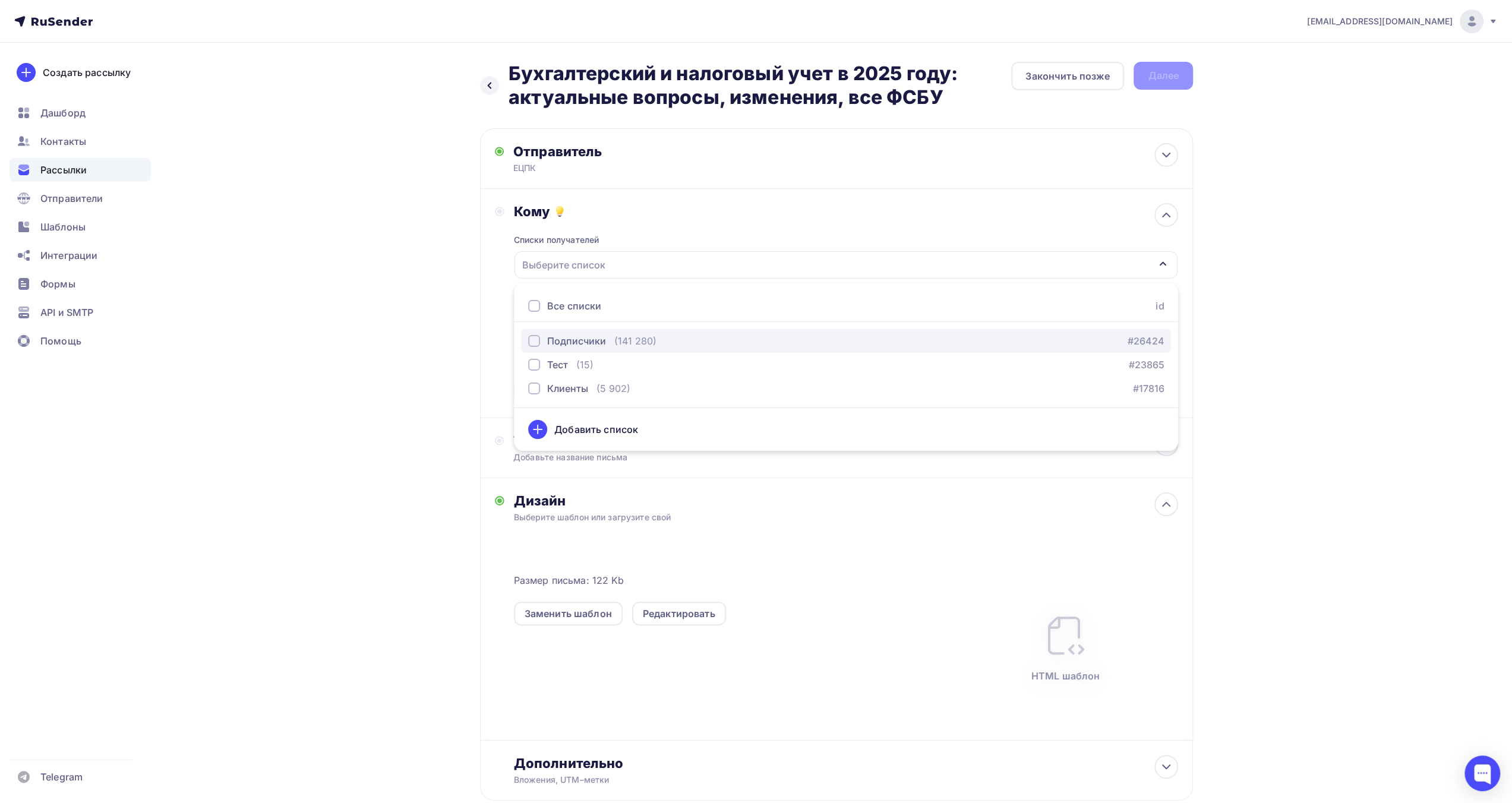
click at [683, 344] on div "Подписчики (141 280) #26424" at bounding box center [846, 340] width 635 height 14
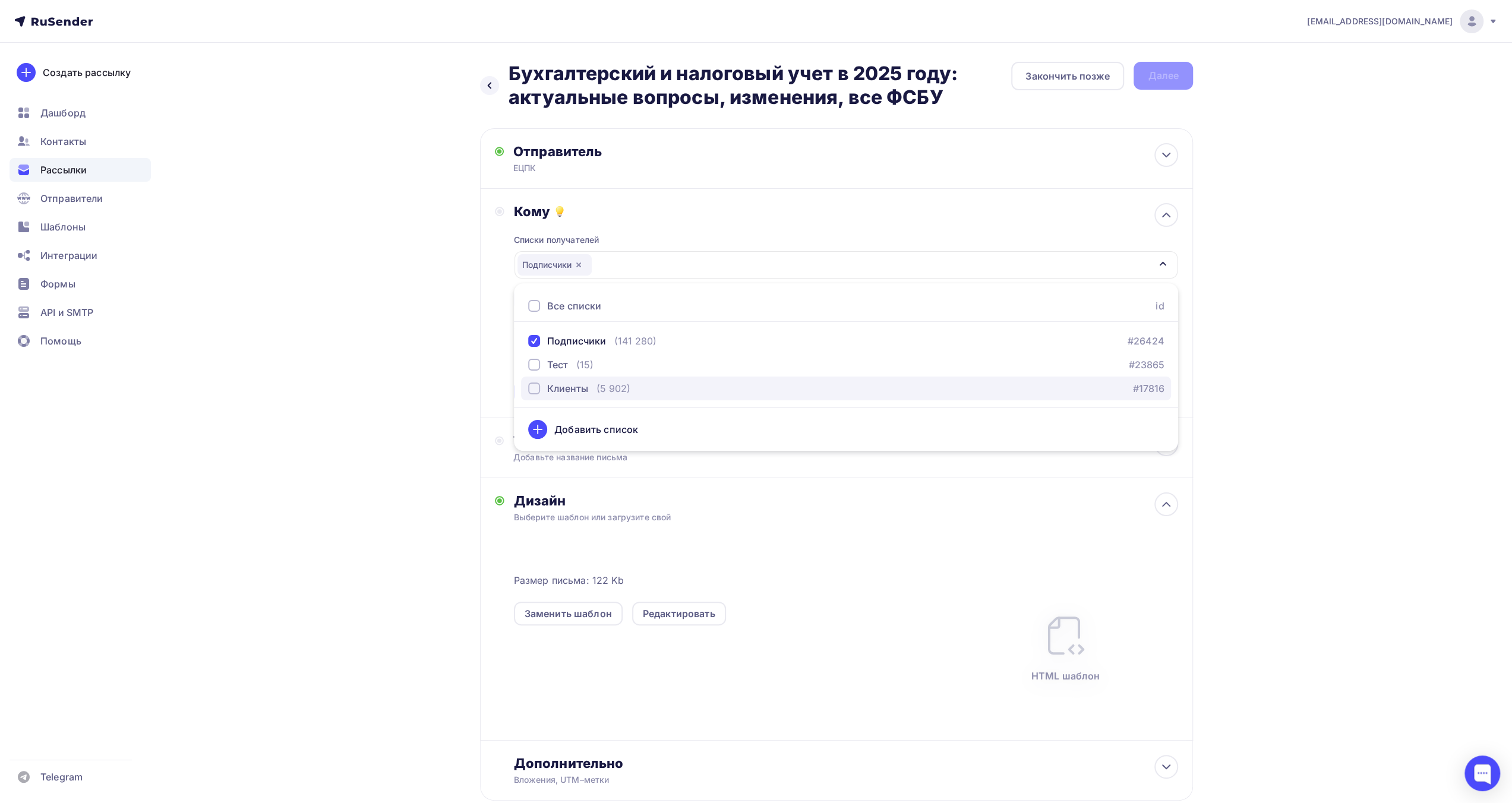
click at [651, 388] on div "Клиенты (5 902) #17816" at bounding box center [846, 388] width 635 height 14
click at [431, 415] on div "Назад Бухгалтерский и налоговый учет в 2025 году: актуальные вопросы, изменения…" at bounding box center [756, 460] width 974 height 835
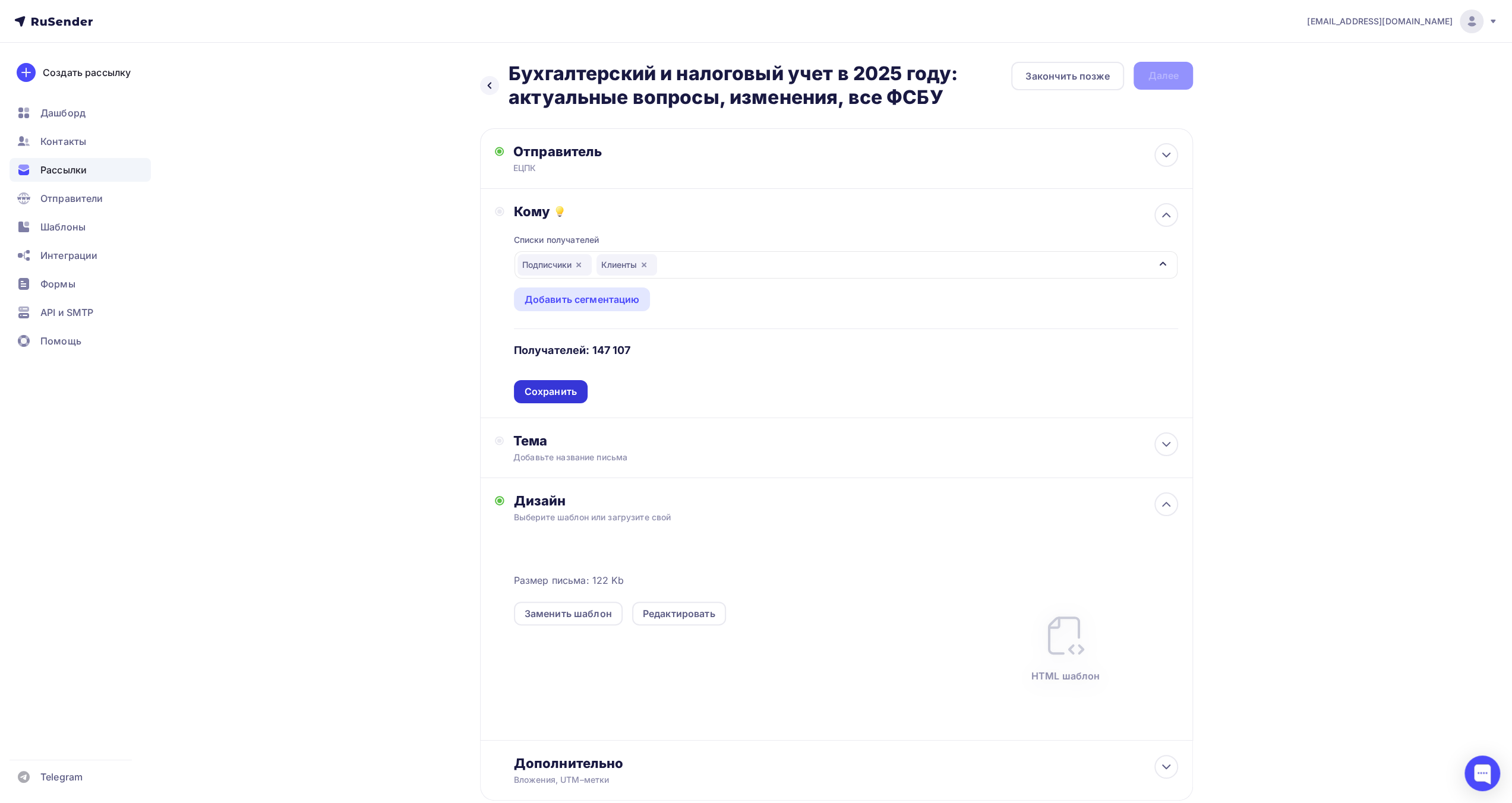
click at [538, 395] on div "Сохранить" at bounding box center [551, 391] width 52 height 13
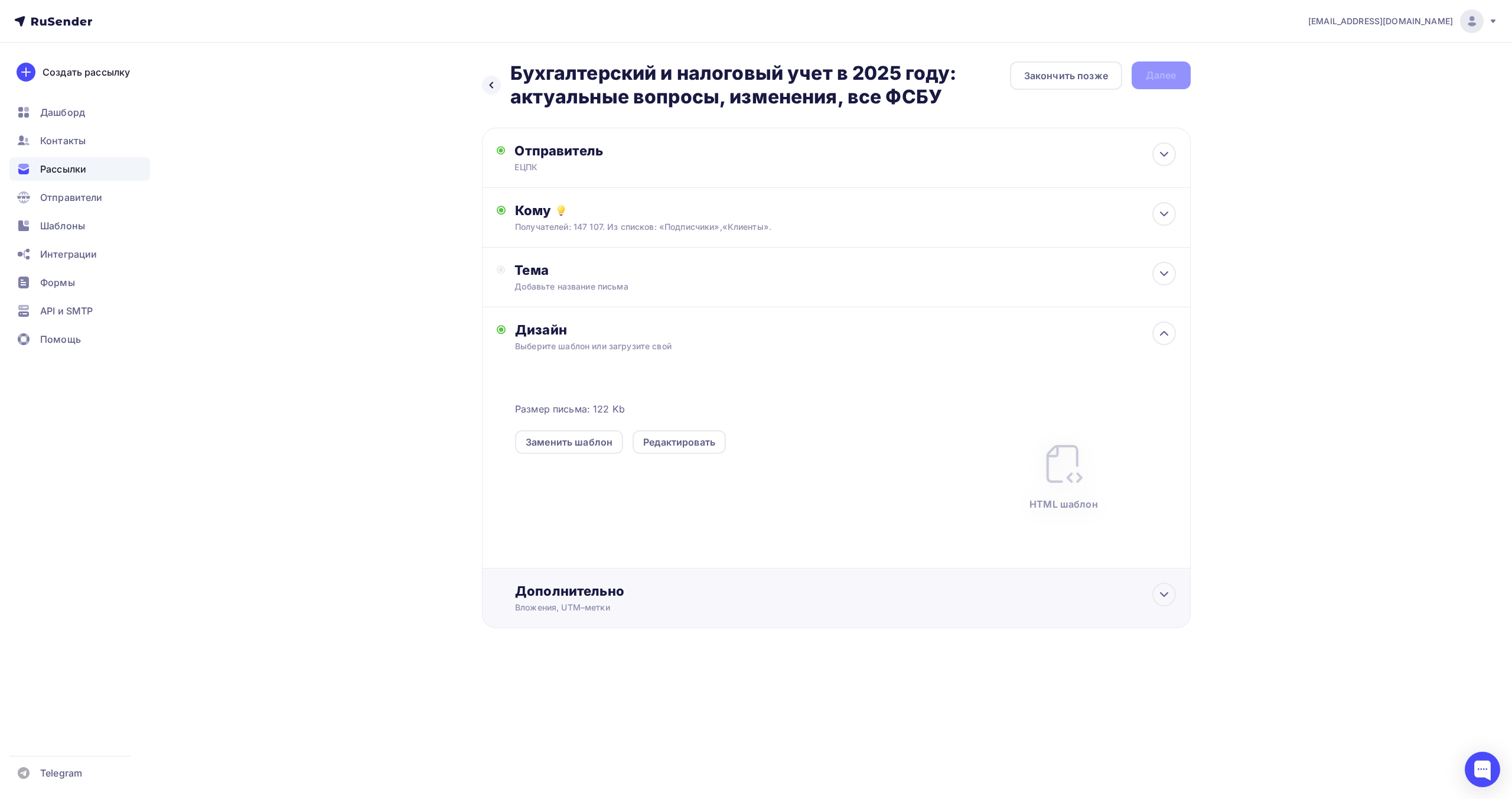
click at [602, 599] on div "Дополнительно Вложения, UTM–метки Вложения Добавить файл Максимальный суммарный…" at bounding box center [845, 598] width 661 height 31
type input "к"
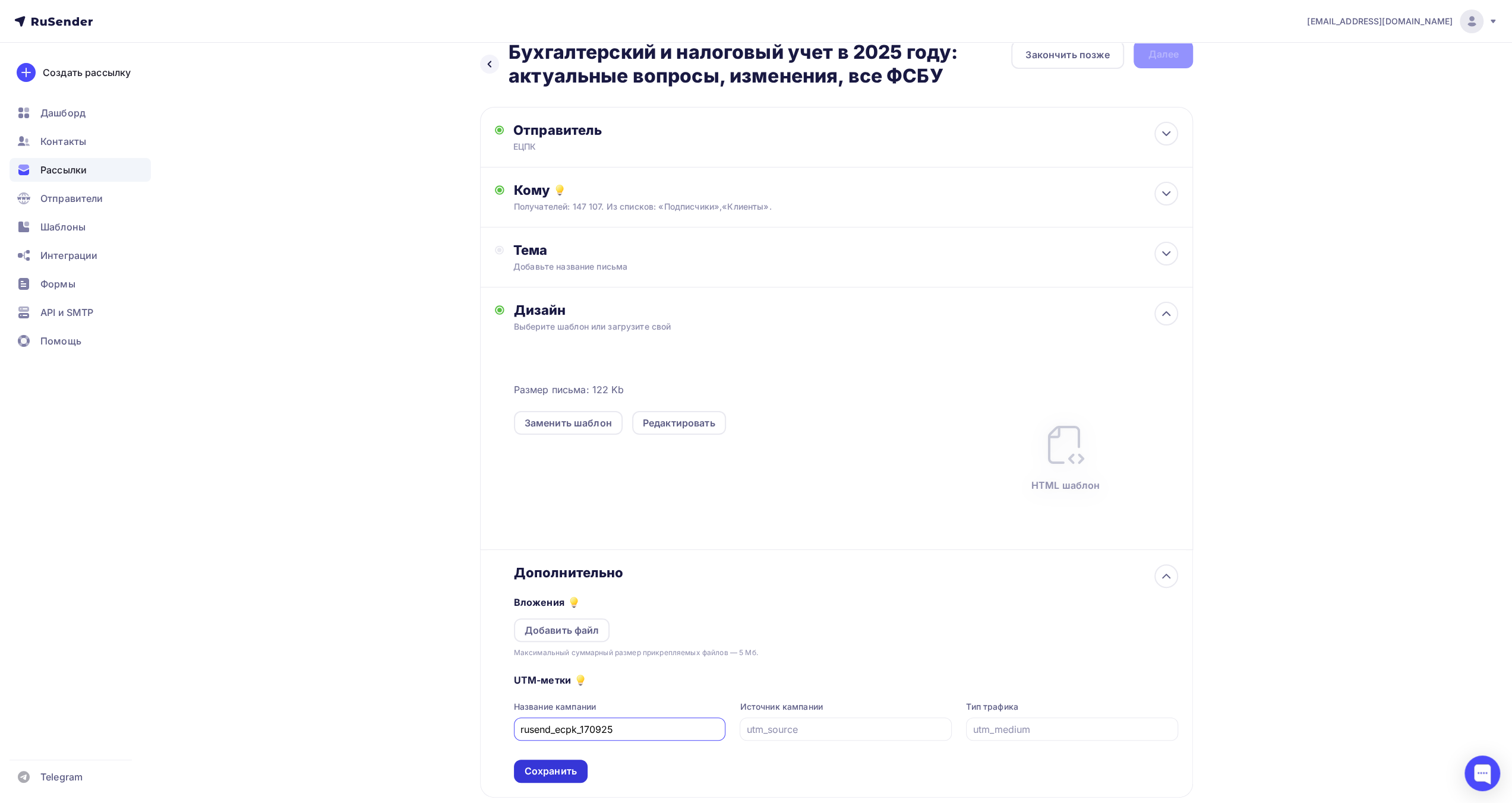
scroll to position [94, 0]
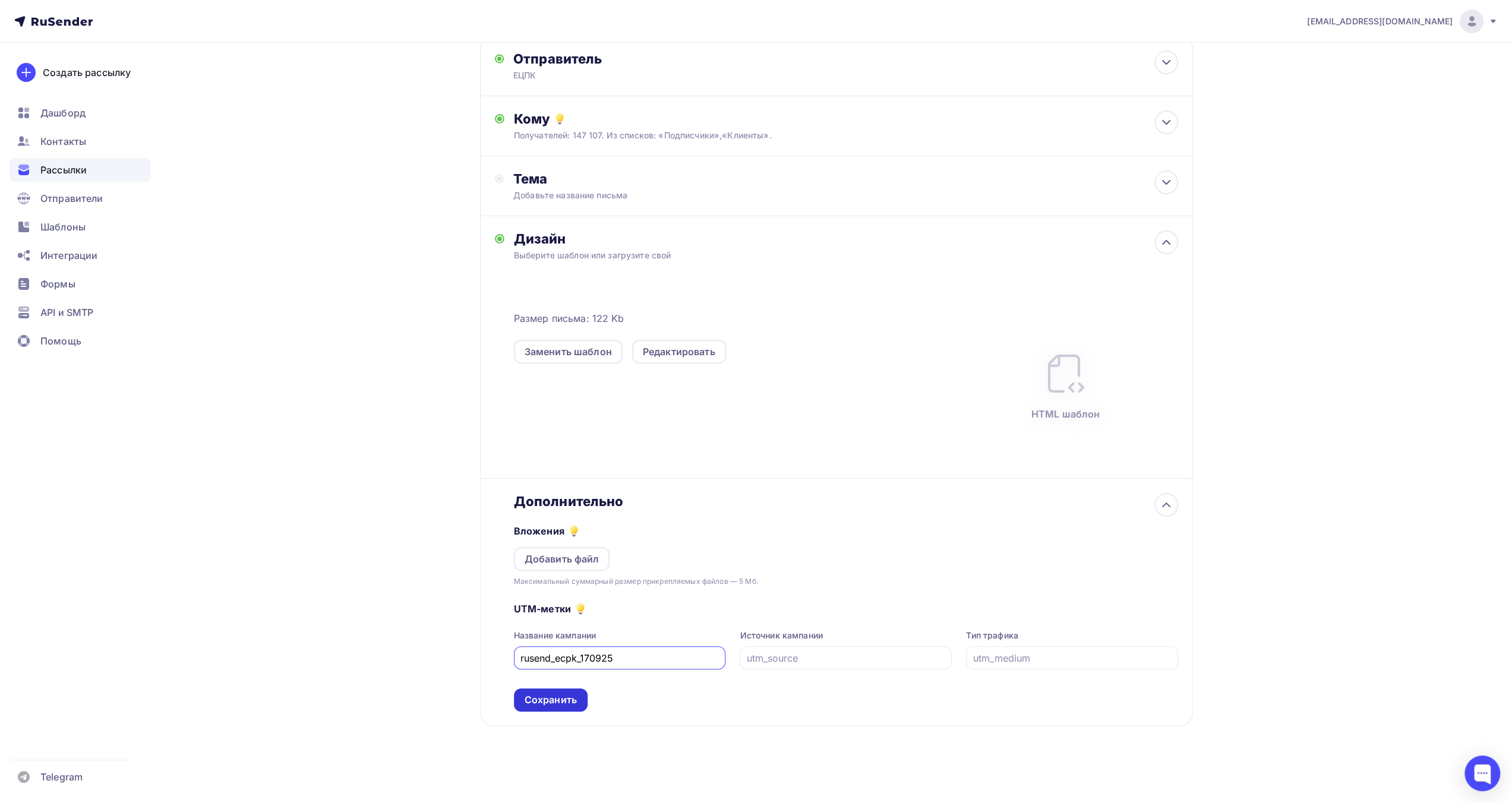
type input "rusend_ecpk_170925"
click at [534, 697] on div "Сохранить" at bounding box center [551, 700] width 52 height 13
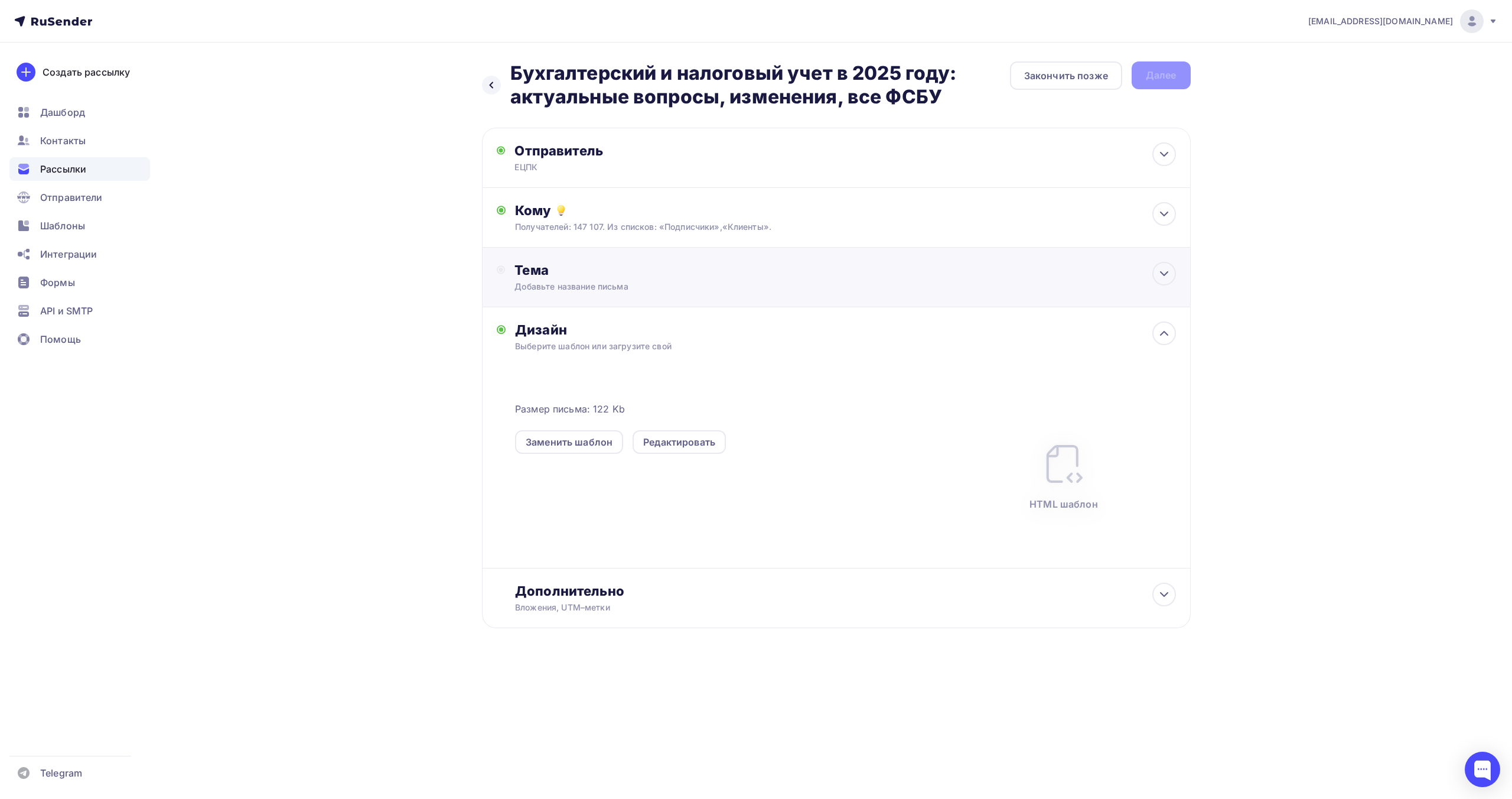
click at [904, 276] on div "Тема Добавьте название письма Тема * Рекомендуем использовать не более 150 симв…" at bounding box center [836, 277] width 709 height 59
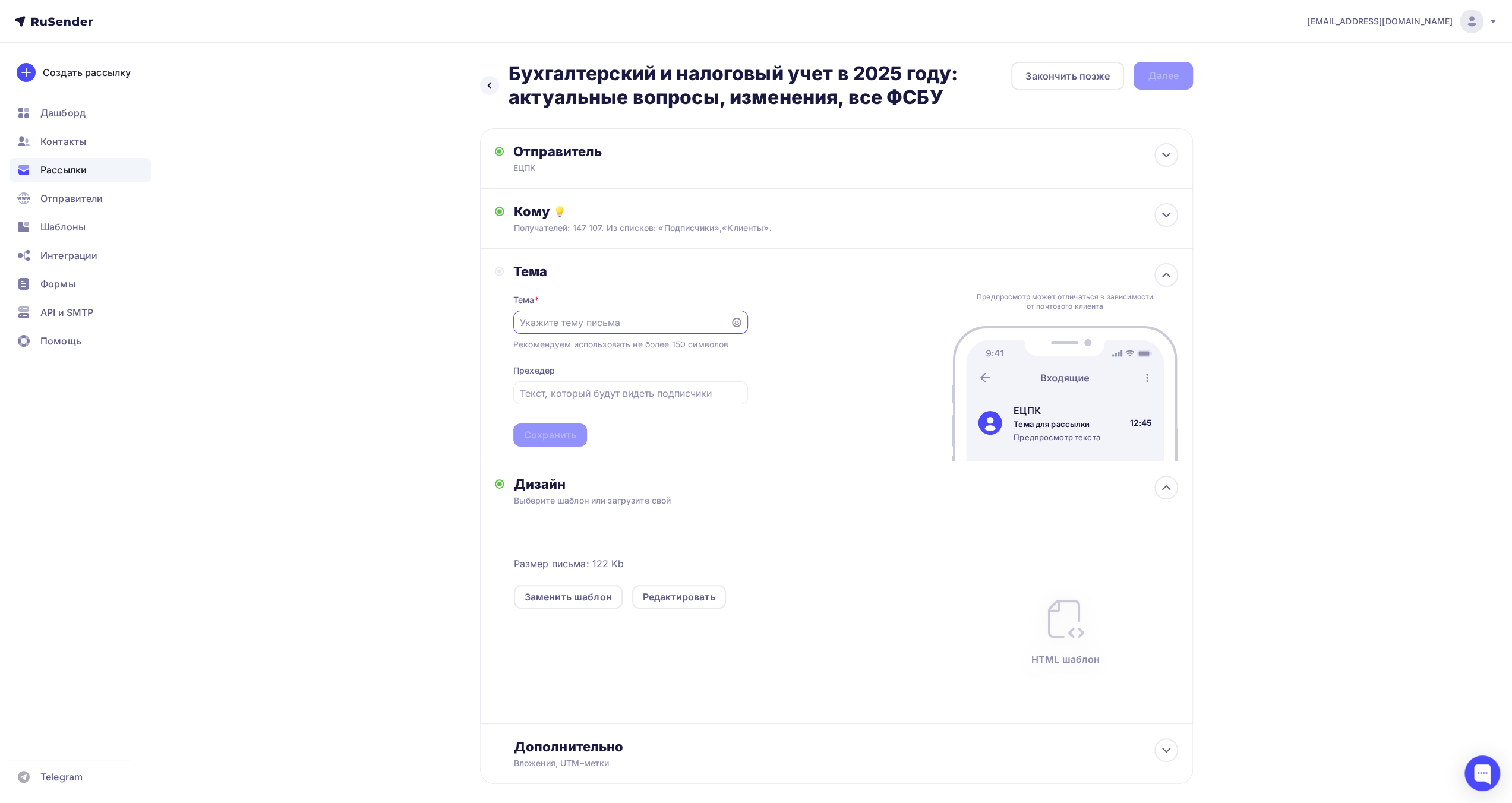
paste input "Бухгалтерский и налоговый учет в 2025 году: актуальные вопросы, изменения, все …"
type input "Бухгалтерский и налоговый учет в 2025 году: актуальные вопросы, изменения, все …"
click at [654, 395] on input "text" at bounding box center [630, 392] width 221 height 14
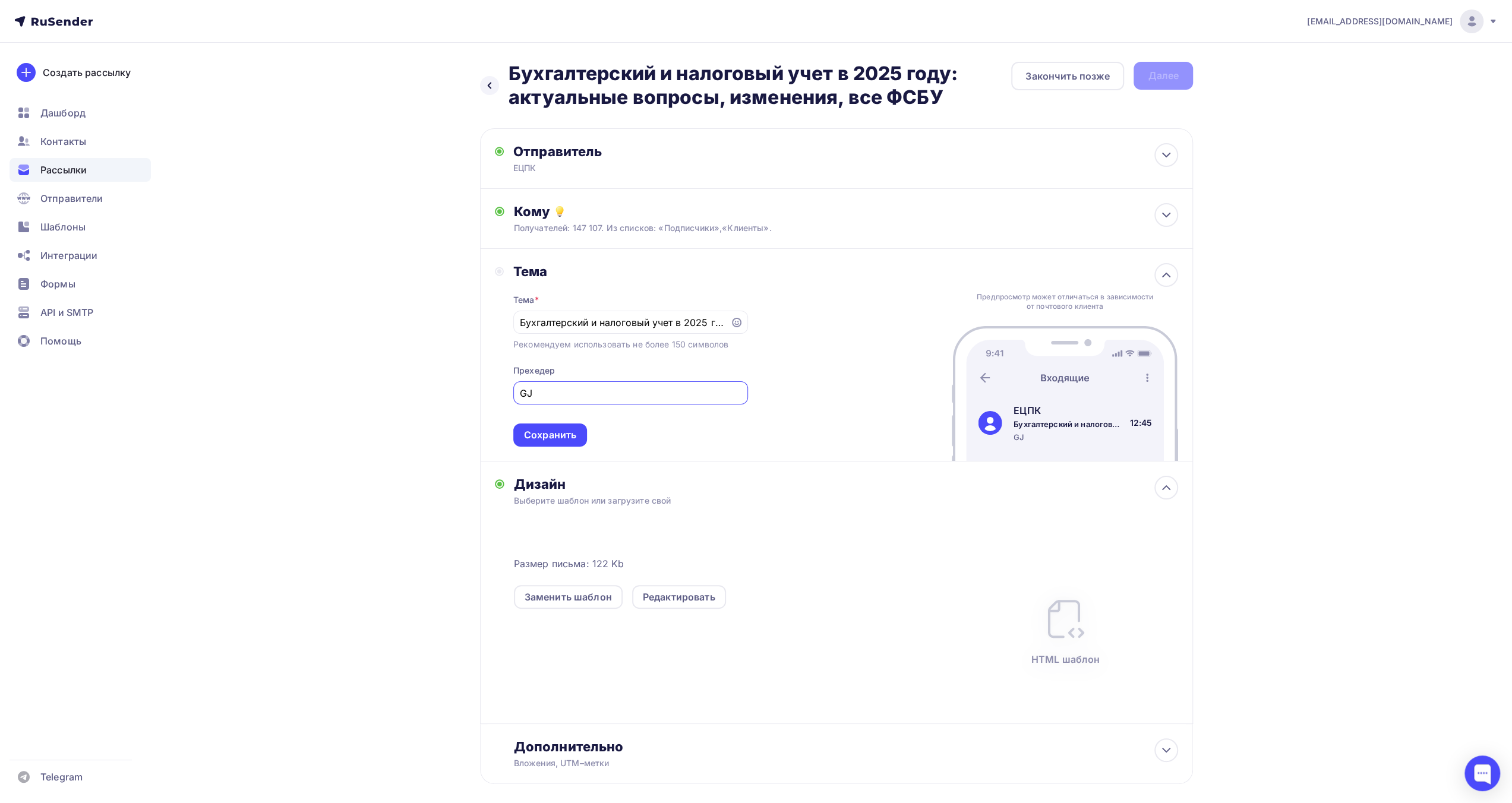
type input "G"
type input "Повышение квалификации"
click at [559, 438] on div "Сохранить" at bounding box center [550, 435] width 52 height 13
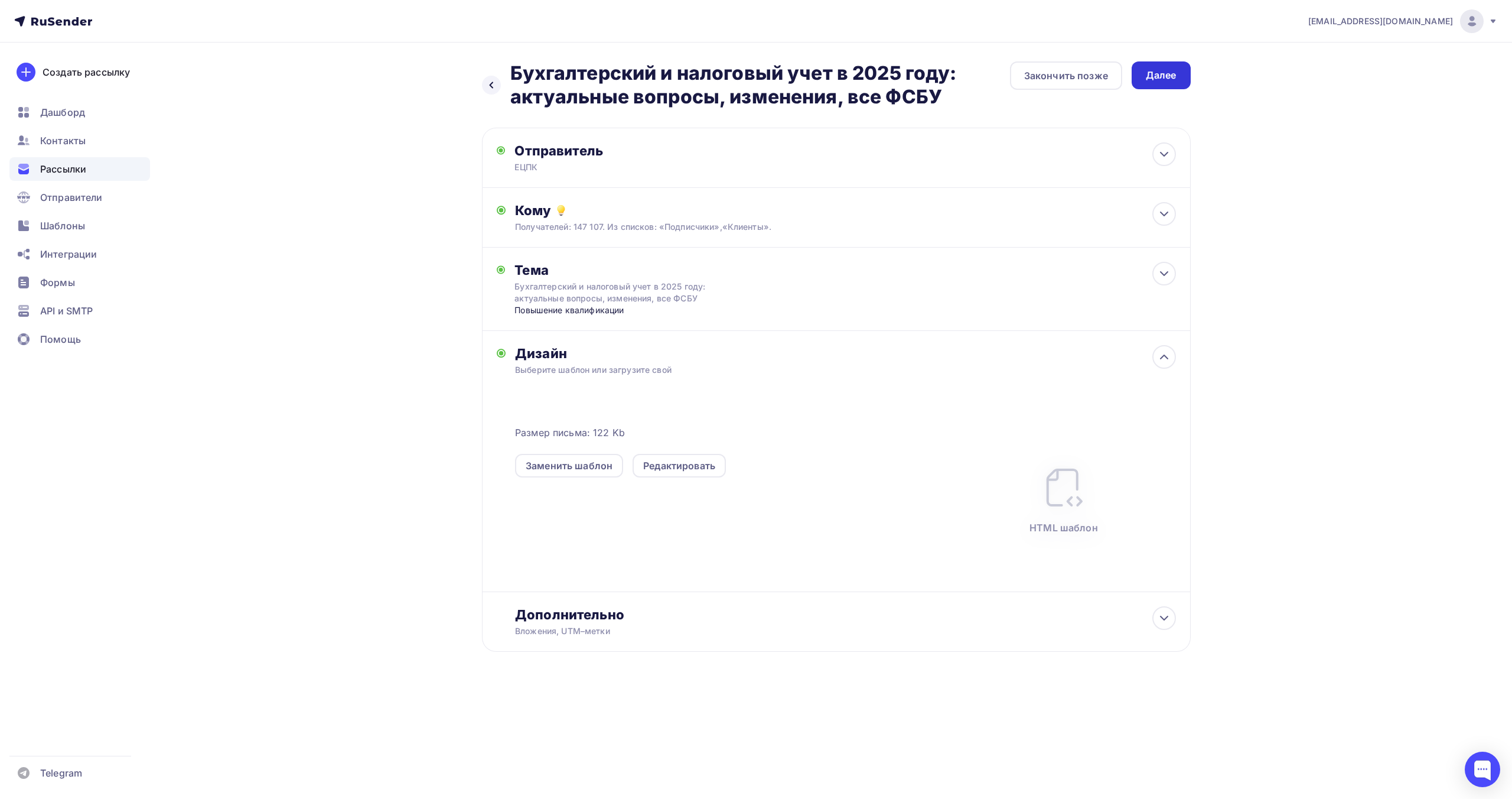
click at [1164, 80] on div "Далее" at bounding box center [1161, 75] width 31 height 13
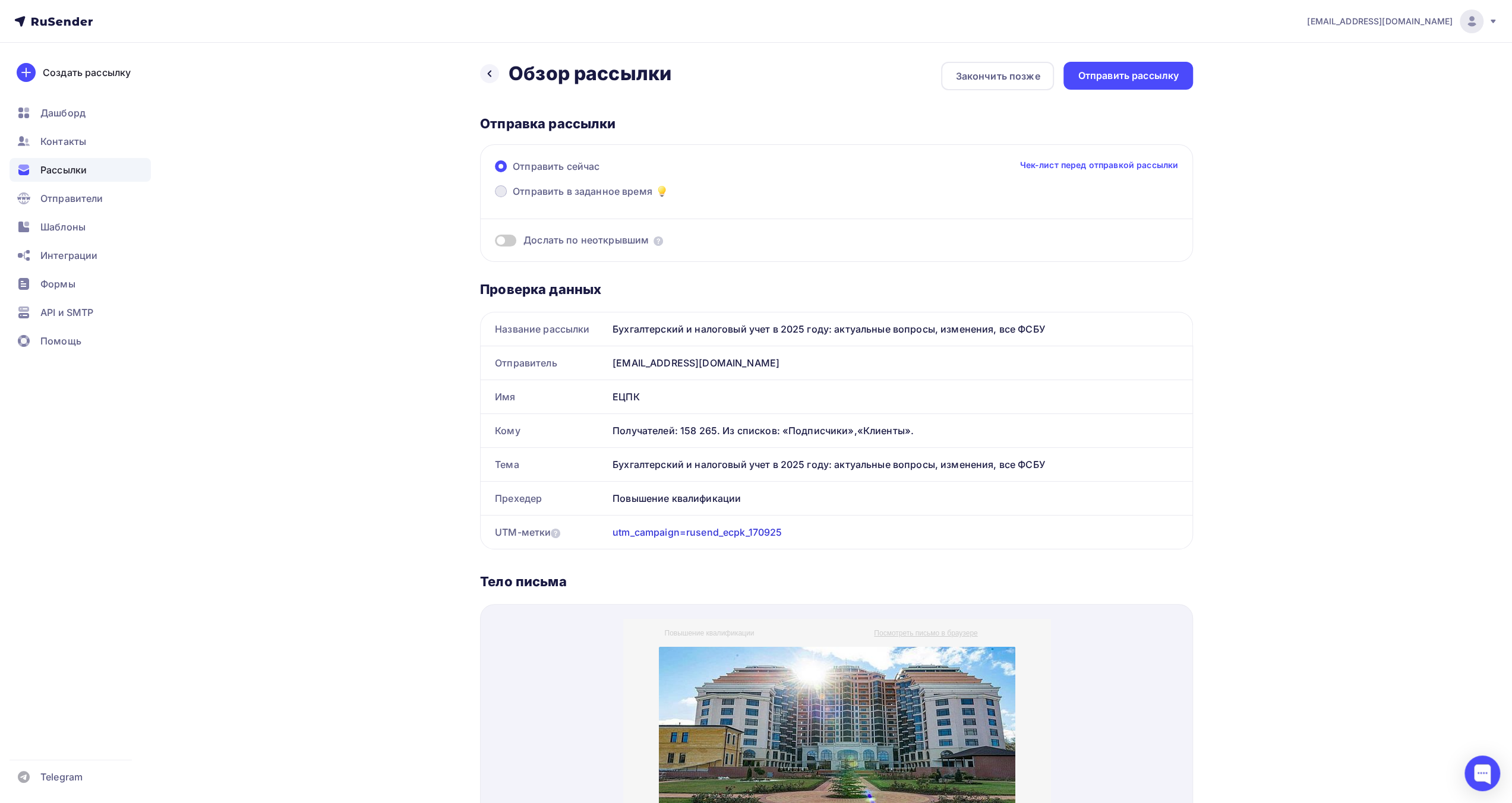
click at [616, 189] on span "Отправить в заданное время" at bounding box center [582, 191] width 140 height 14
click at [513, 199] on input "Отправить в заданное время" at bounding box center [513, 199] width 0 height 0
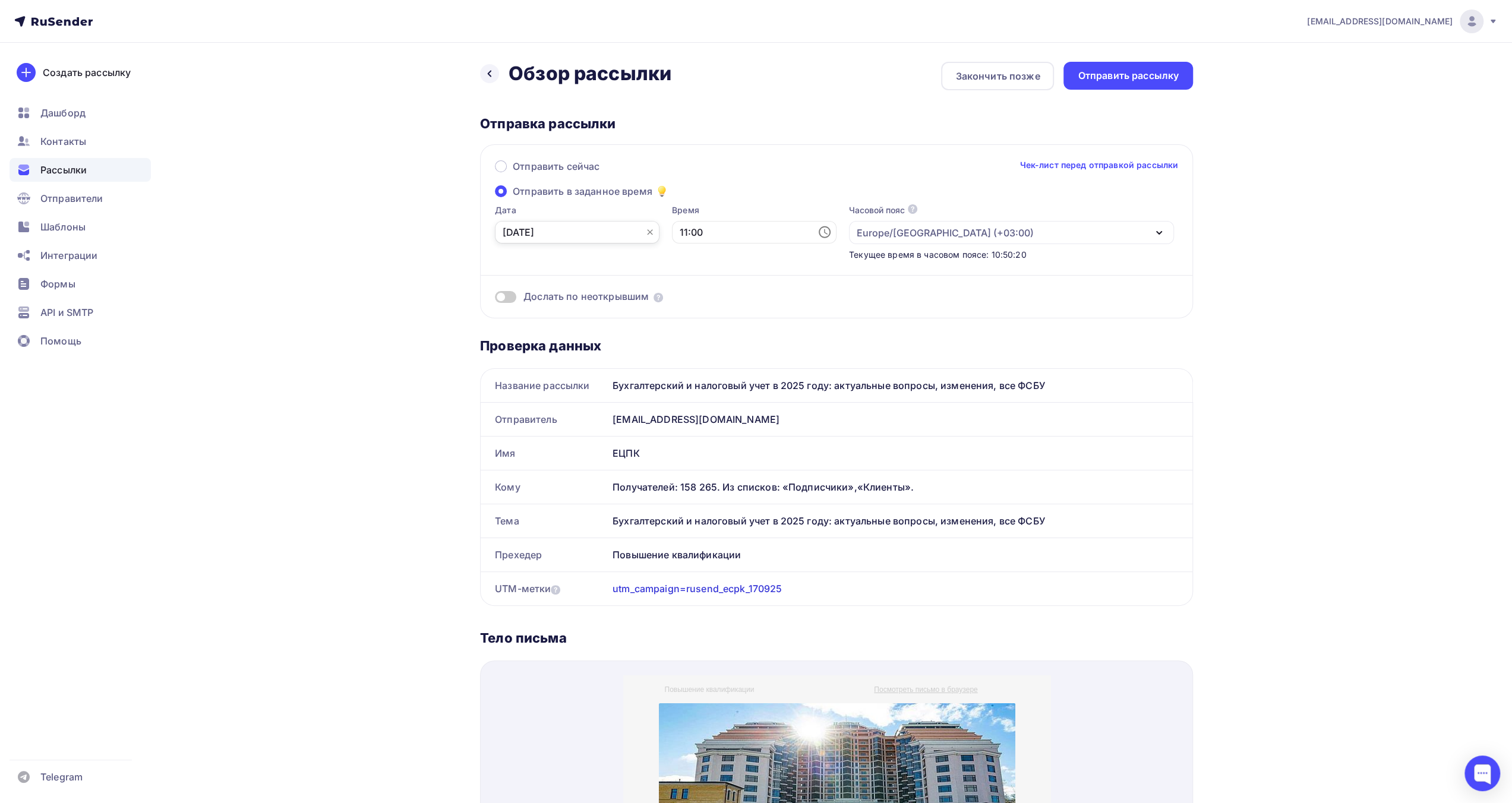
click at [561, 234] on input "[DATE]" at bounding box center [577, 231] width 165 height 22
click at [552, 356] on div "17" at bounding box center [551, 354] width 19 height 11
type input "[DATE]"
click at [677, 233] on input "11:00" at bounding box center [754, 231] width 165 height 22
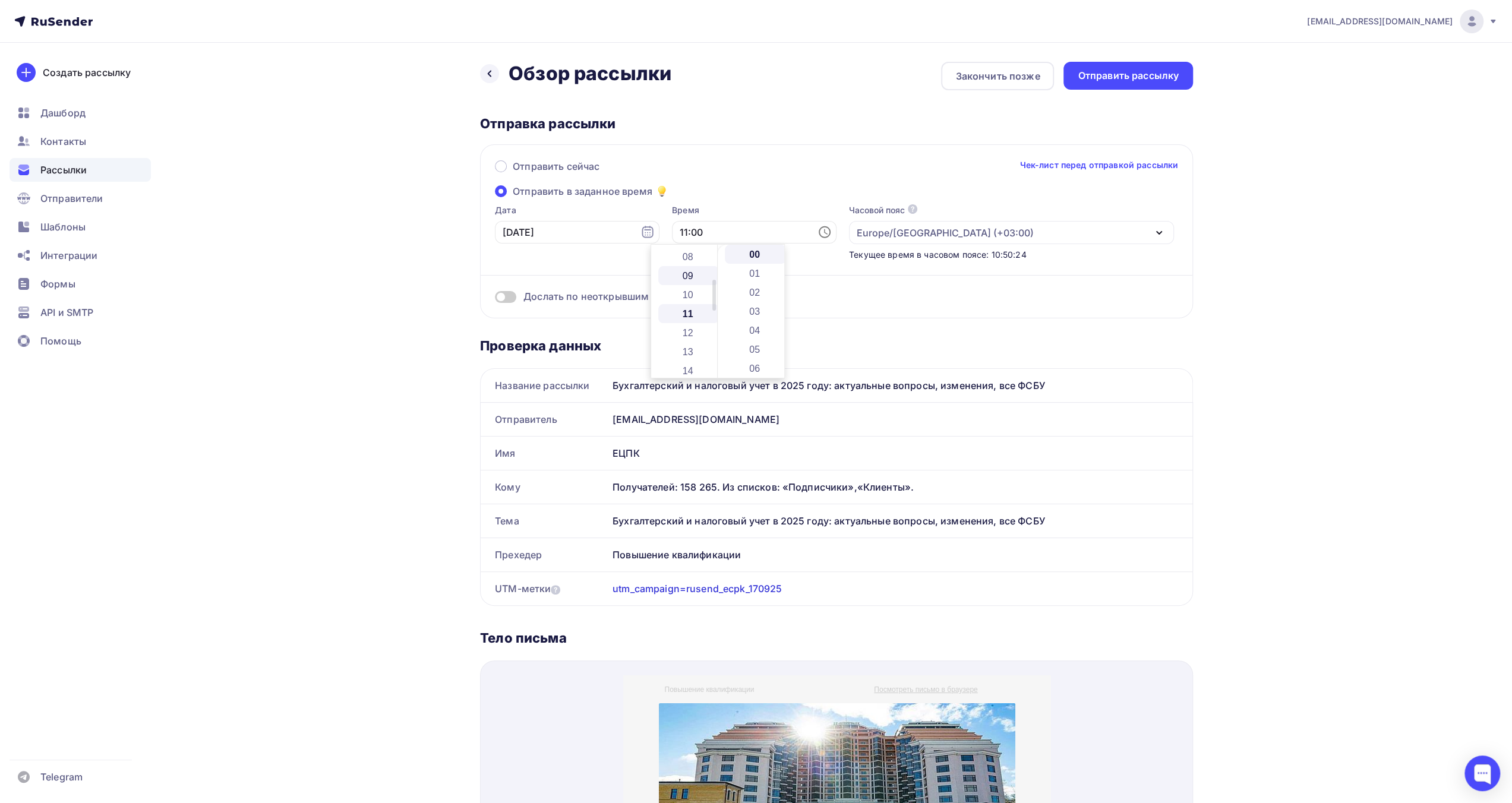
click at [689, 278] on li "09" at bounding box center [688, 276] width 61 height 19
type input "09:00"
click at [944, 152] on div "Отправить сейчас Чек-лист перед отправкой рассылки Отправить в заданное время Д…" at bounding box center [836, 231] width 713 height 174
click at [1116, 67] on div "Отправить рассылку" at bounding box center [1128, 75] width 129 height 28
